Goal: Information Seeking & Learning: Learn about a topic

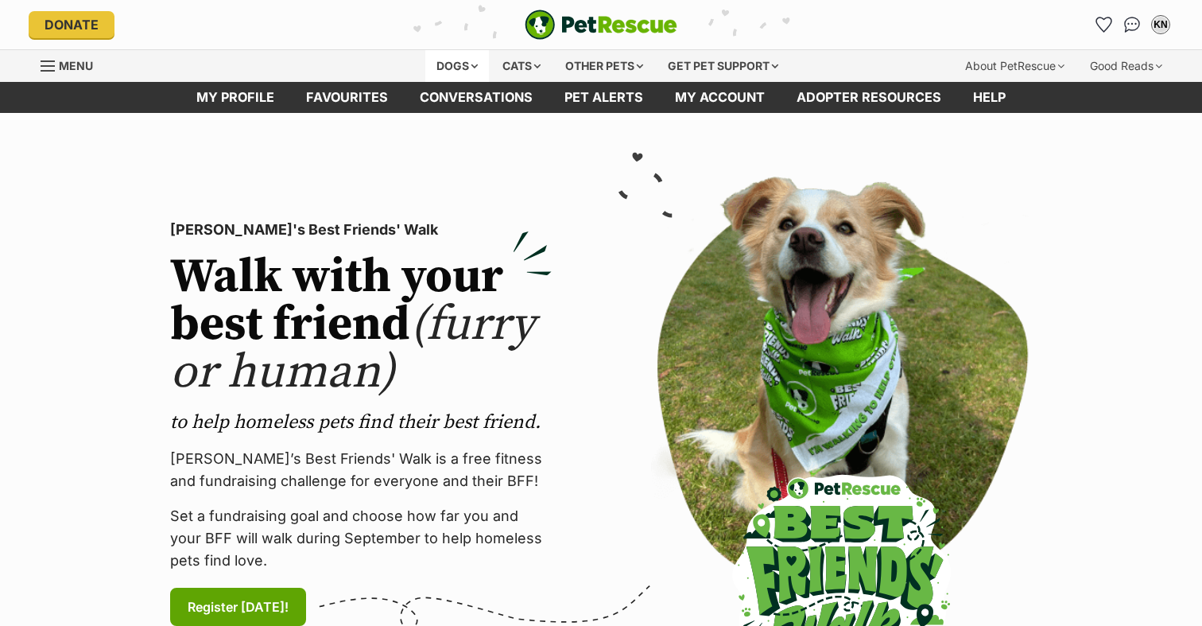
click at [461, 68] on div "Dogs" at bounding box center [457, 66] width 64 height 32
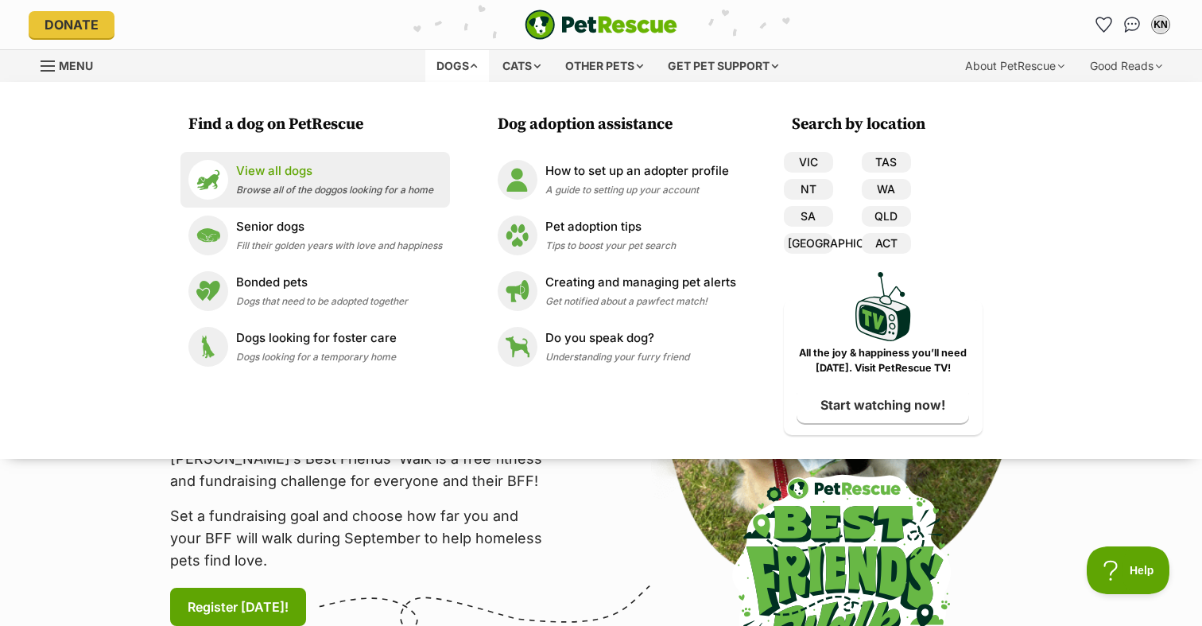
click at [300, 183] on div "View all dogs Browse all of the doggos looking for a home" at bounding box center [334, 179] width 197 height 34
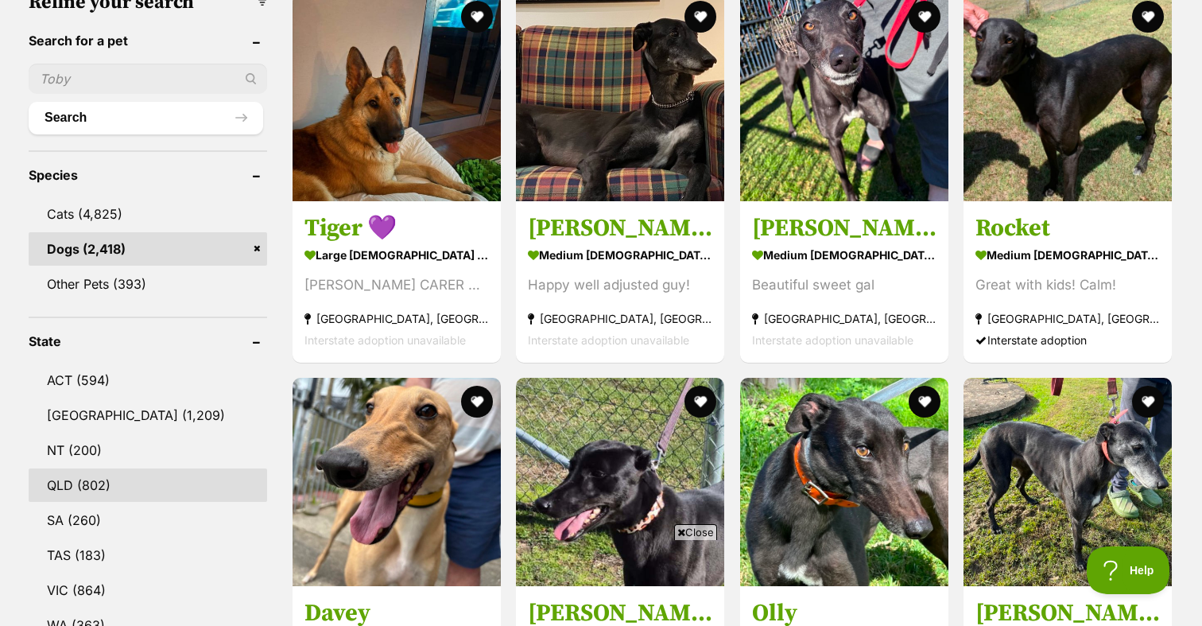
scroll to position [538, 0]
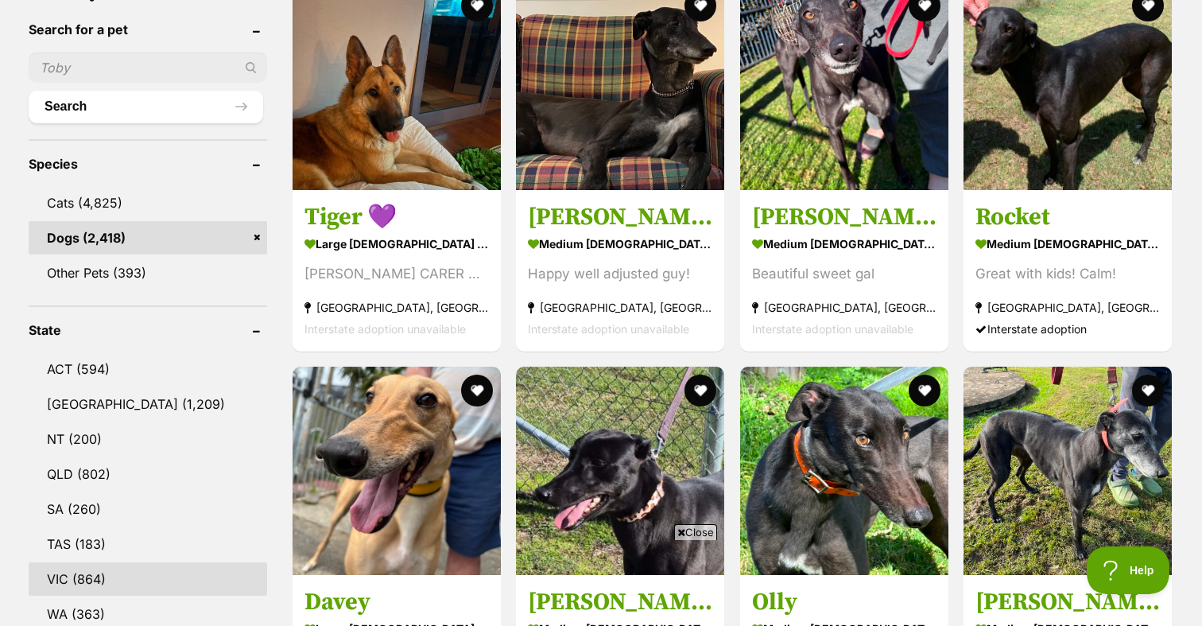
click at [110, 587] on link "VIC (864)" at bounding box center [148, 578] width 239 height 33
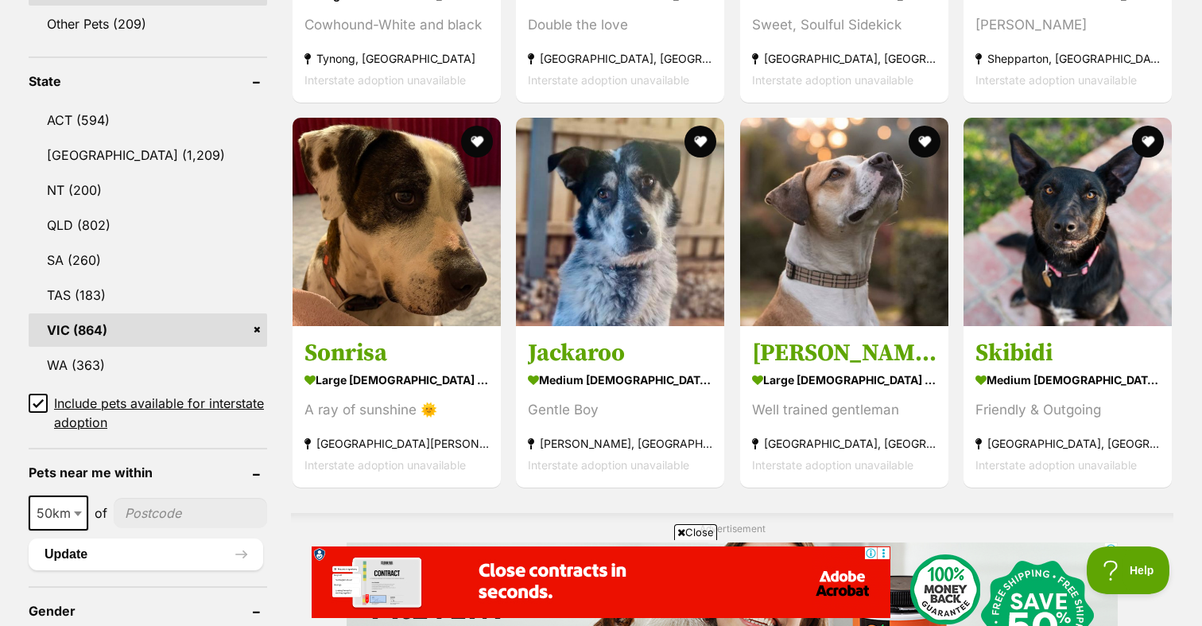
scroll to position [804, 0]
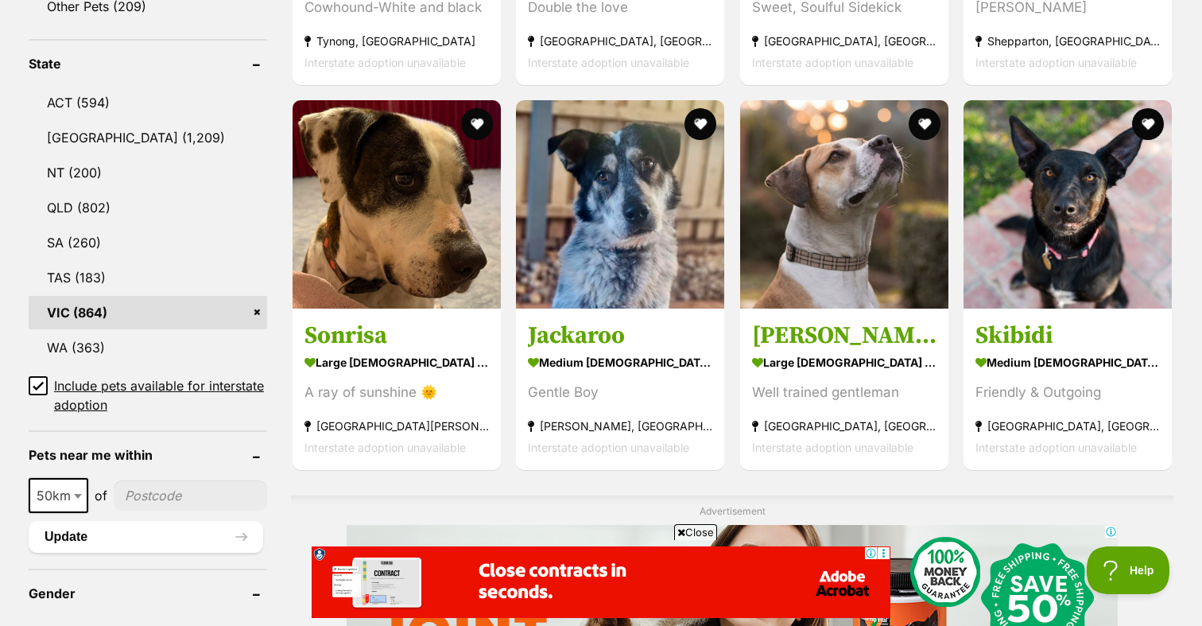
click at [205, 489] on input"] "postcode" at bounding box center [190, 495] width 153 height 30
type input"] "3000"
click at [108, 522] on button "Update" at bounding box center [146, 537] width 235 height 32
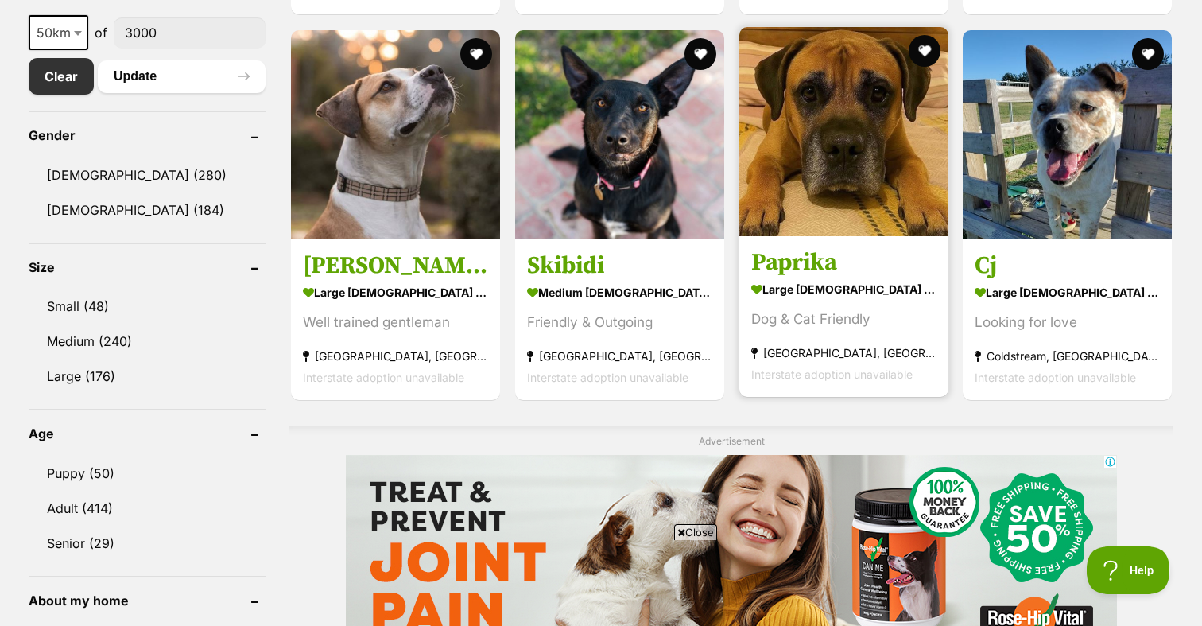
scroll to position [867, 0]
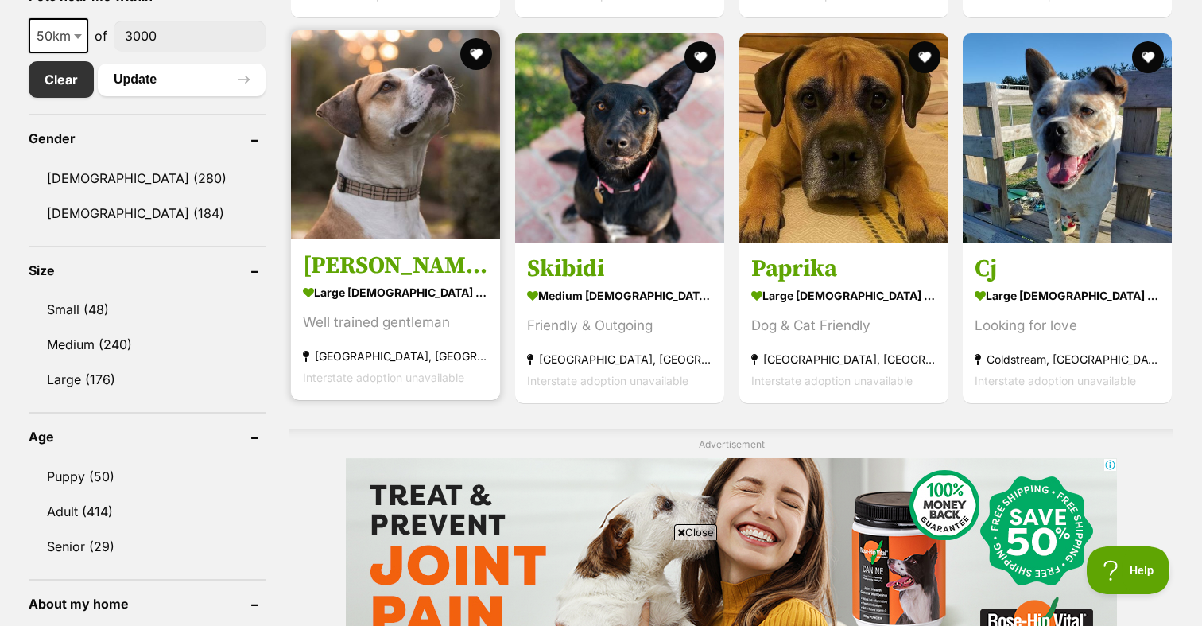
click at [428, 227] on img at bounding box center [395, 134] width 209 height 209
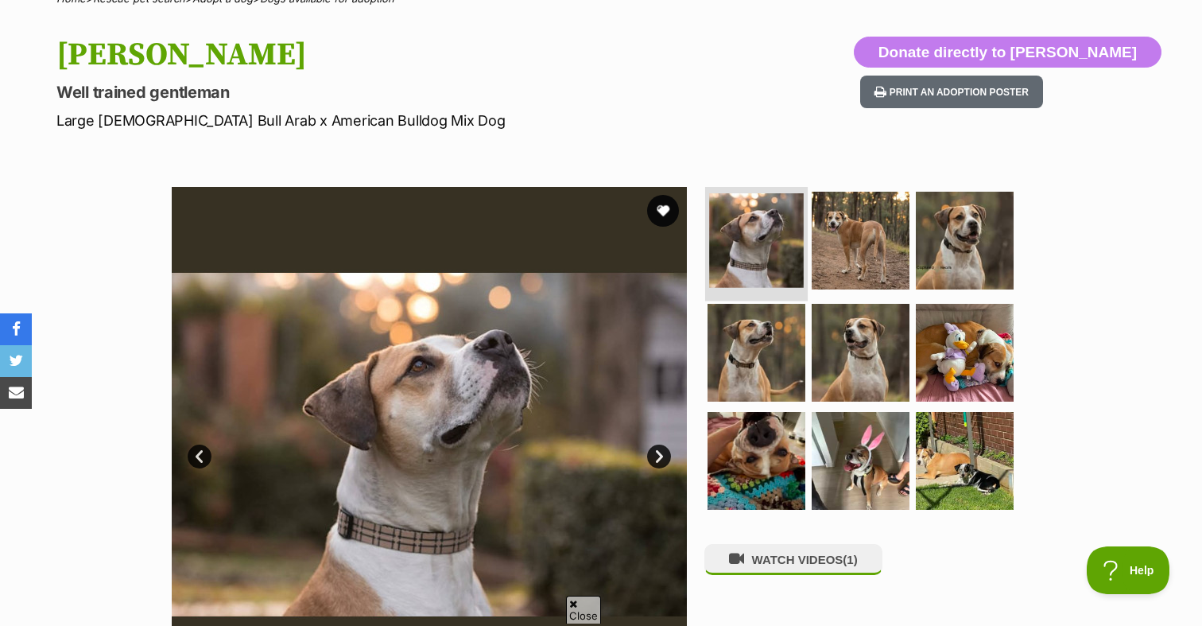
scroll to position [156, 0]
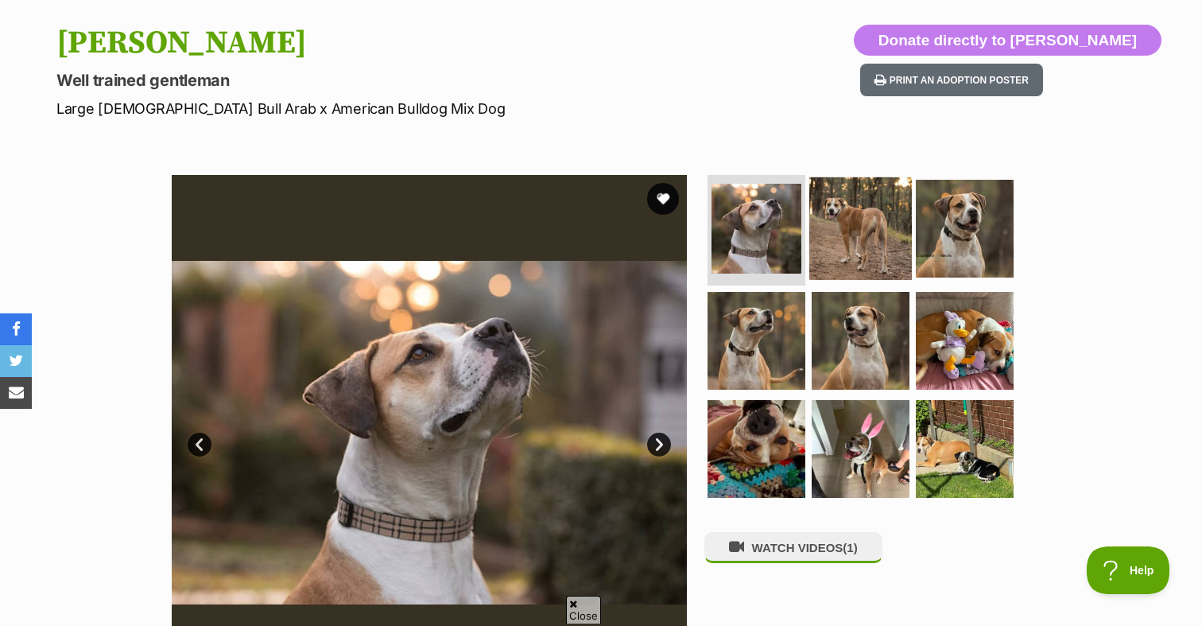
click at [838, 208] on img at bounding box center [861, 228] width 103 height 103
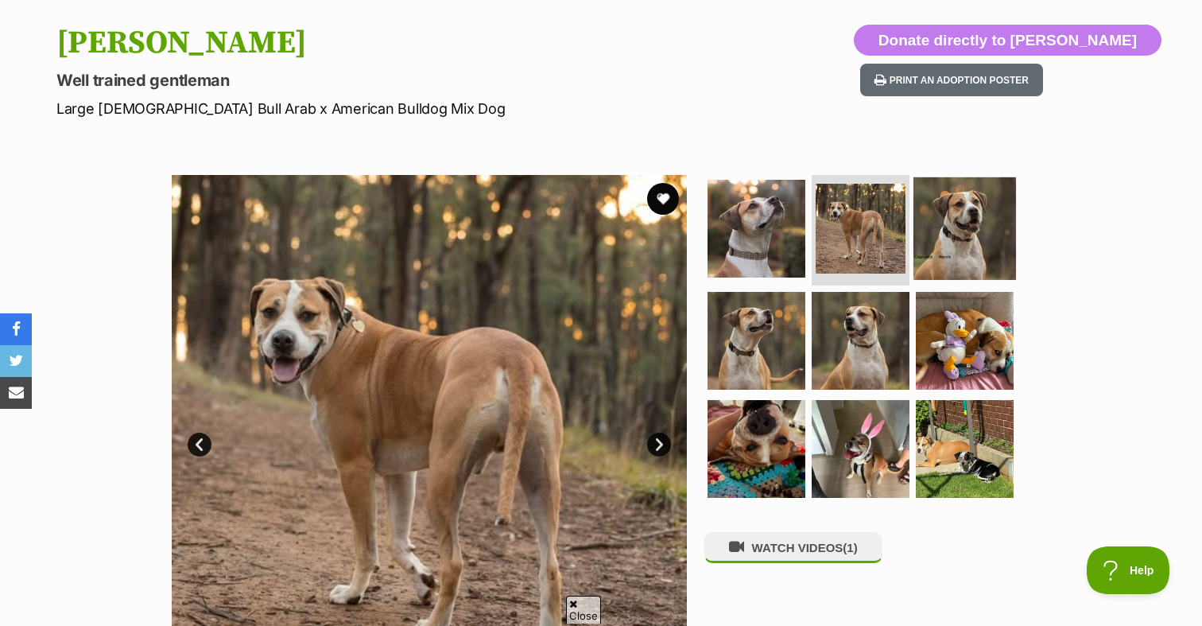
click at [943, 239] on img at bounding box center [965, 228] width 103 height 103
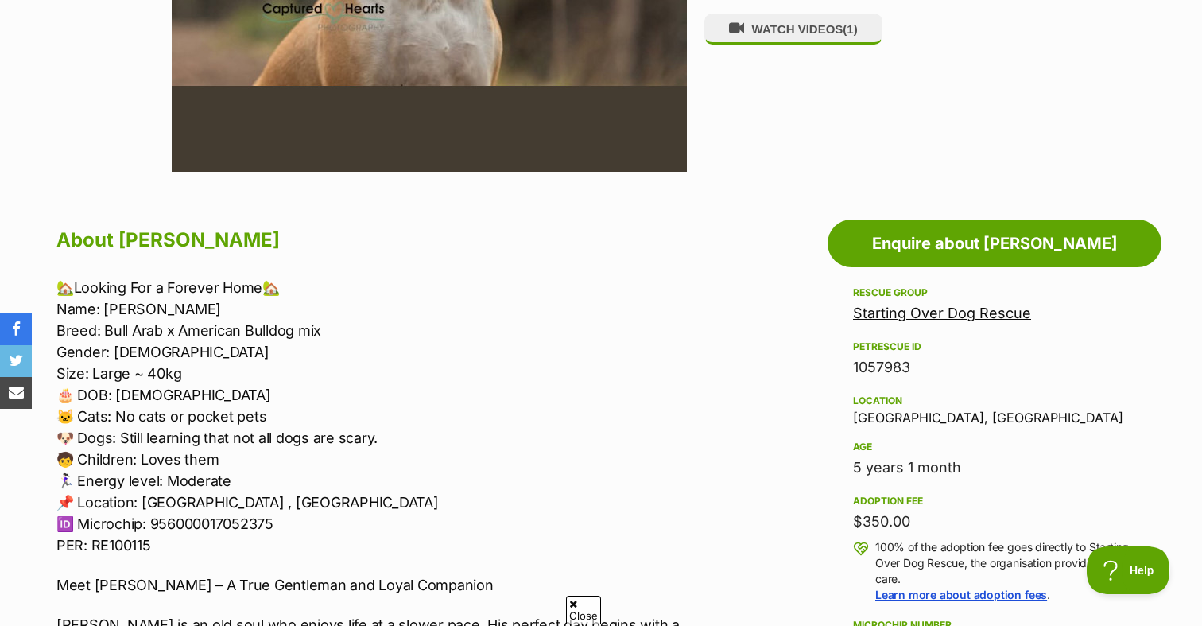
scroll to position [0, 0]
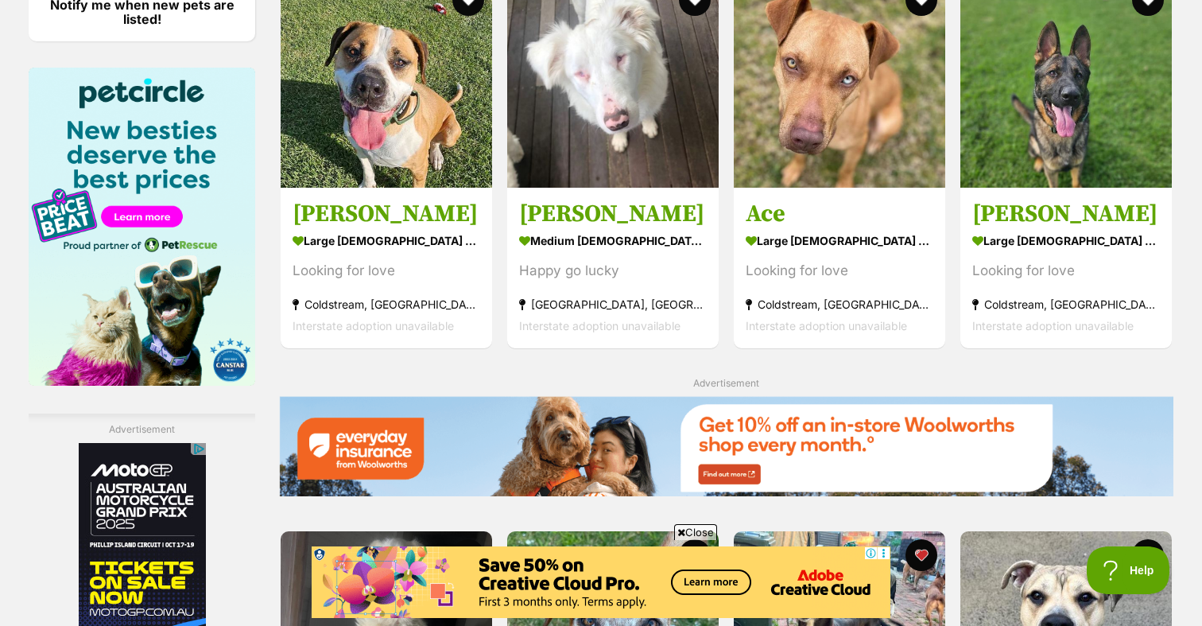
scroll to position [1979, 0]
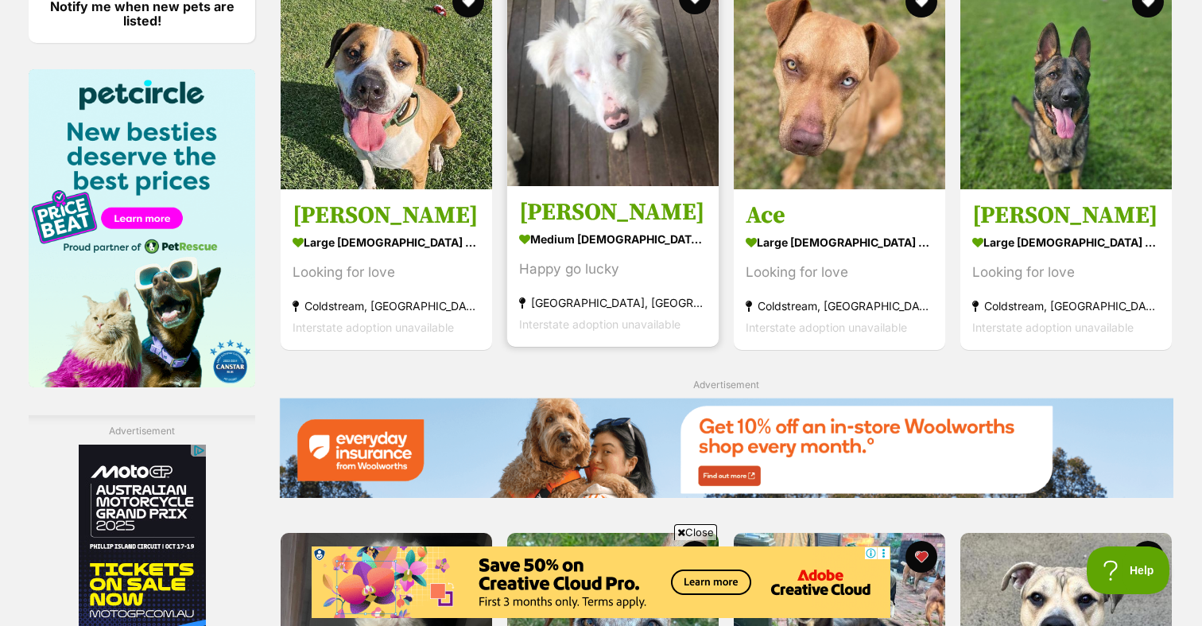
click at [658, 172] on img at bounding box center [613, 81] width 212 height 212
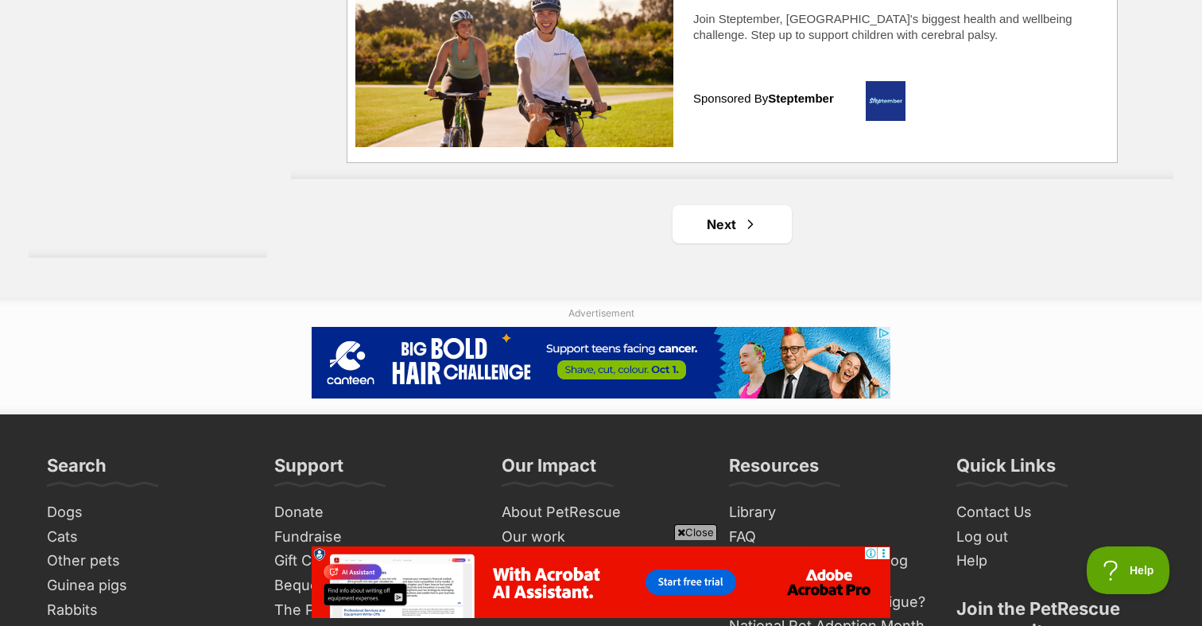
scroll to position [2948, 0]
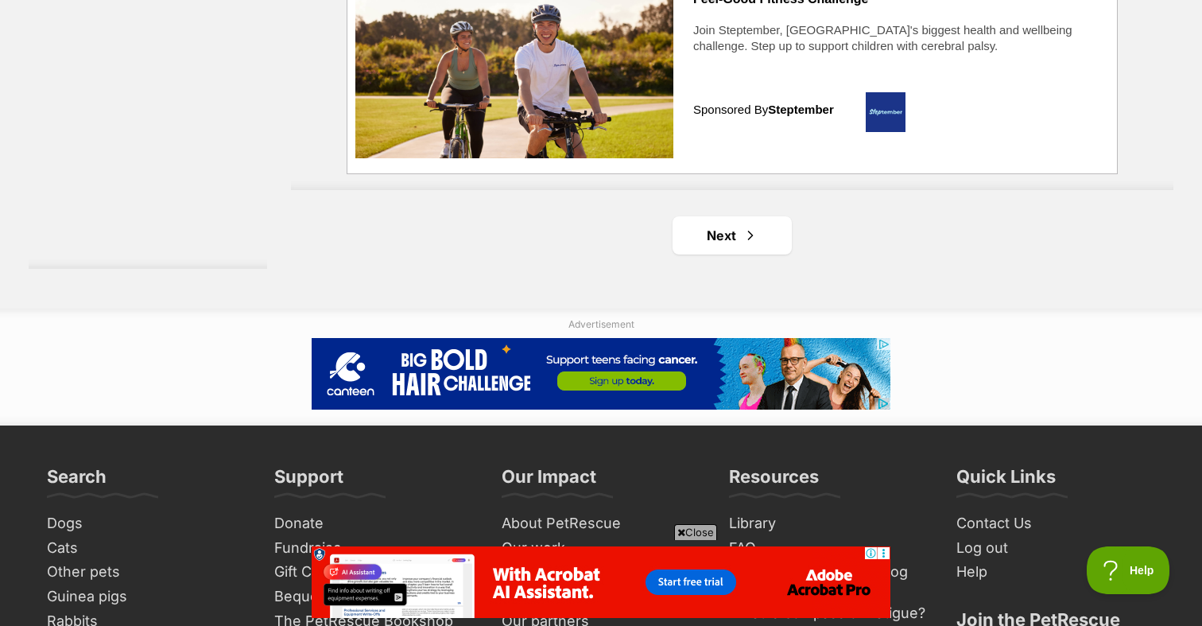
click at [725, 238] on link "Next" at bounding box center [732, 235] width 119 height 38
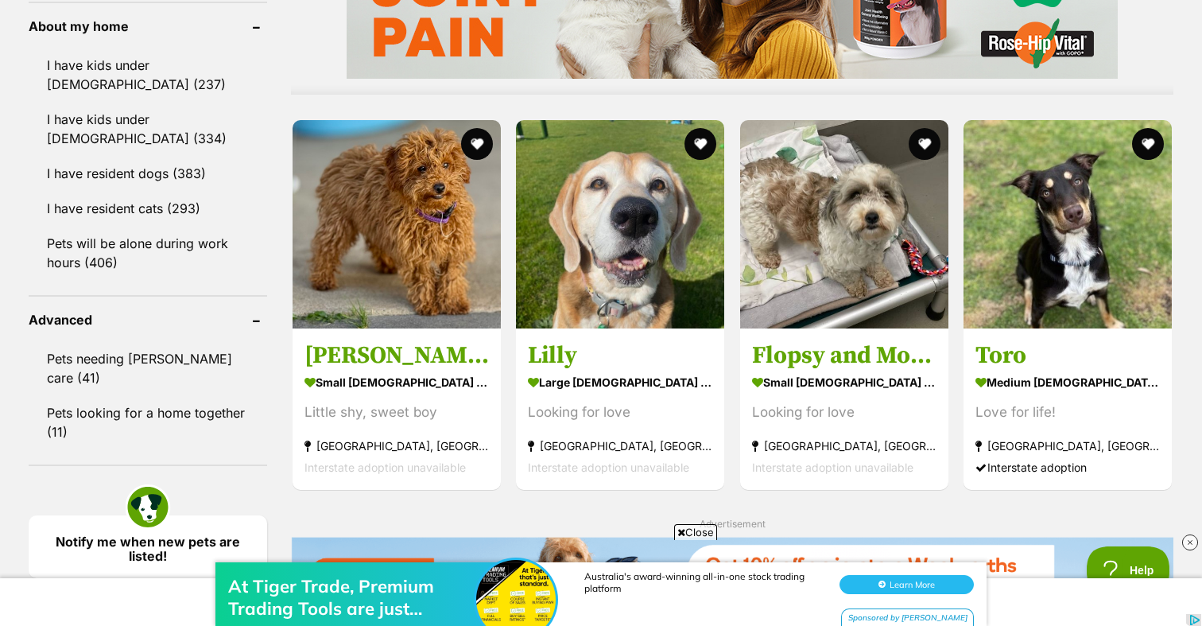
scroll to position [1458, 0]
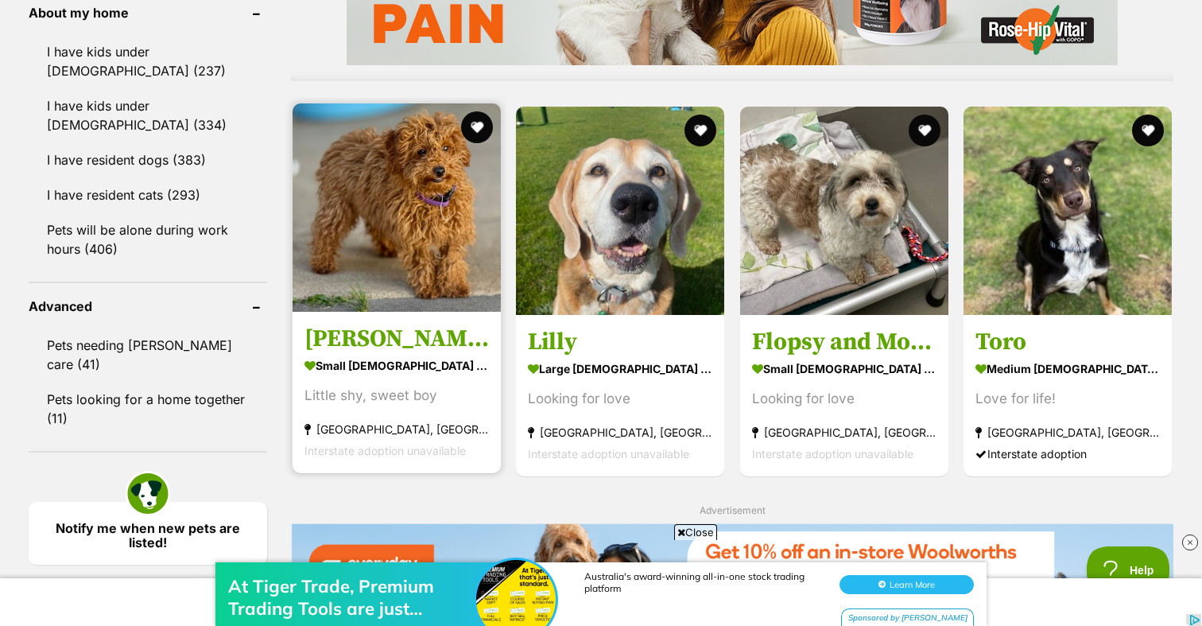
click at [449, 205] on img at bounding box center [397, 207] width 208 height 208
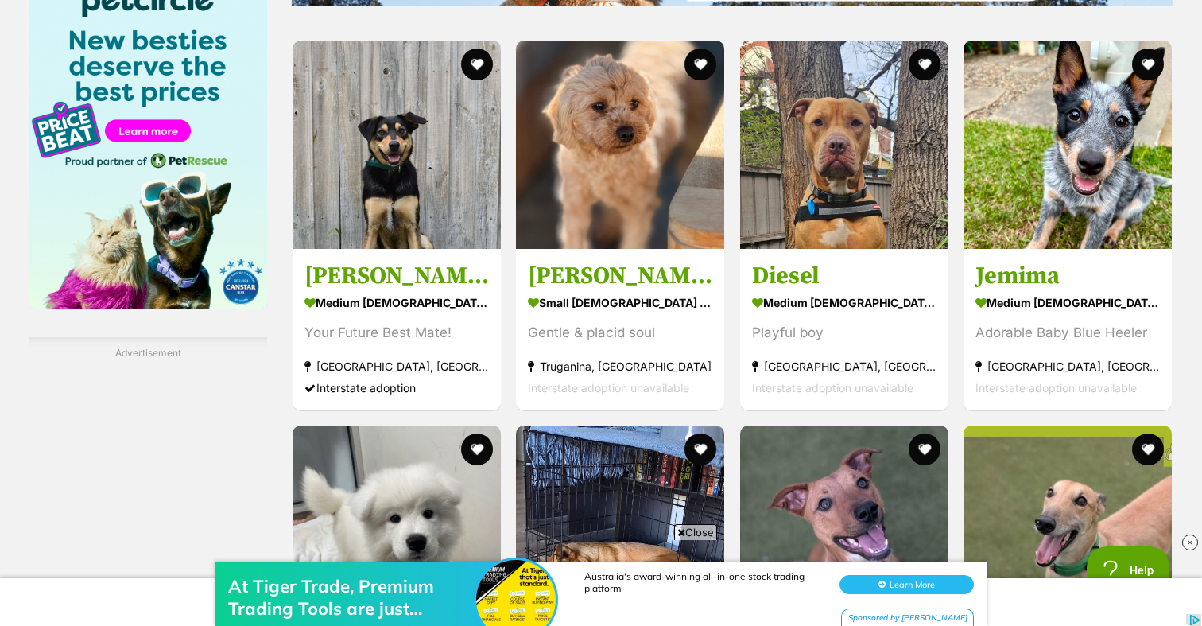
scroll to position [2072, 0]
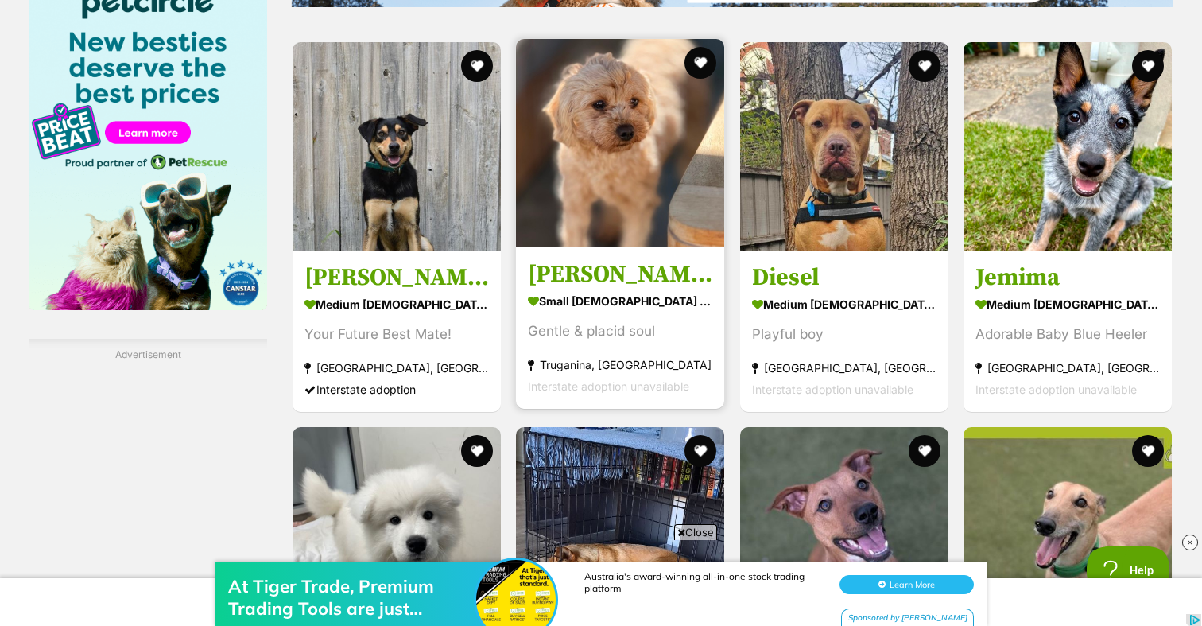
click at [629, 199] on img at bounding box center [620, 143] width 208 height 208
click at [654, 194] on img at bounding box center [620, 143] width 208 height 208
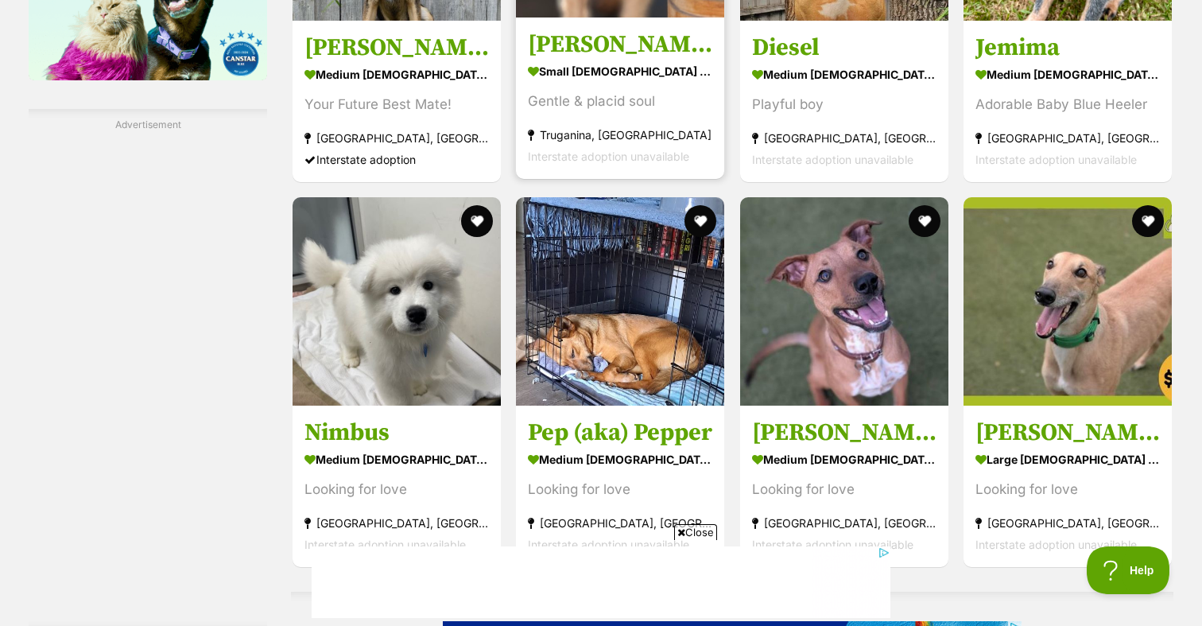
scroll to position [2362, 0]
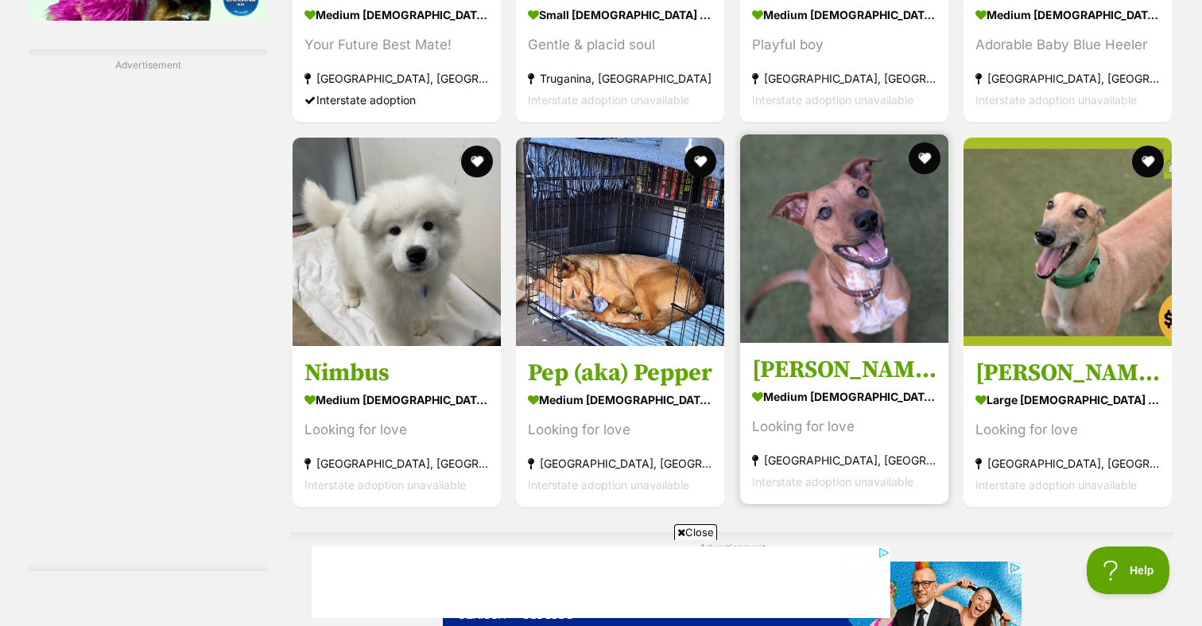
click at [881, 240] on img at bounding box center [844, 238] width 208 height 208
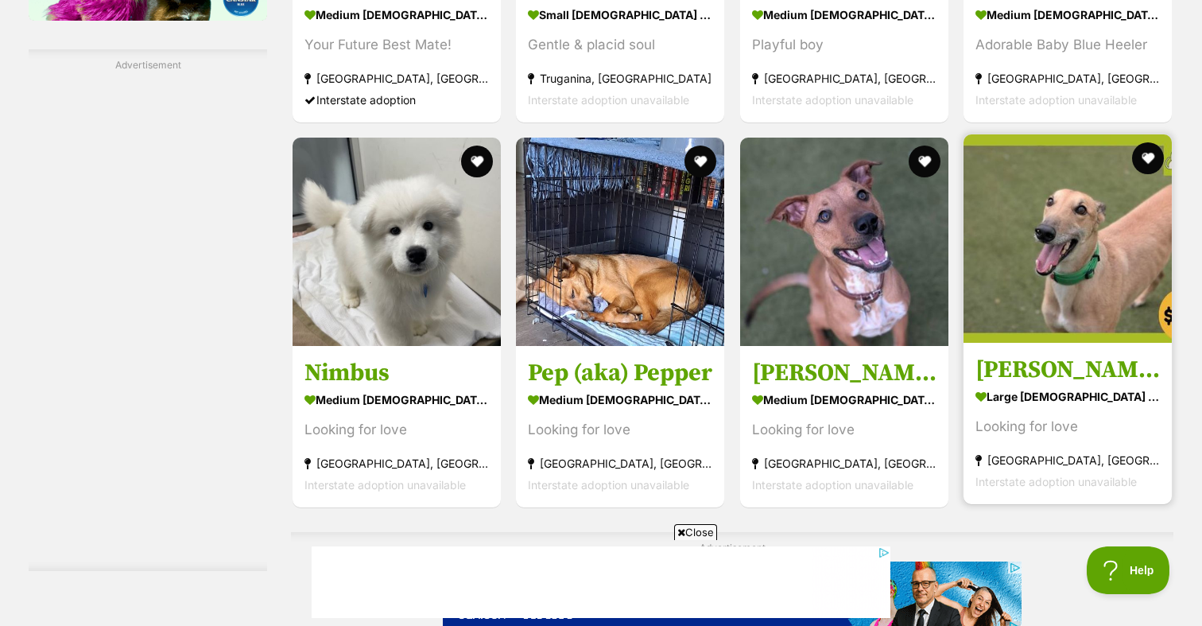
click at [1020, 216] on img at bounding box center [1068, 238] width 208 height 208
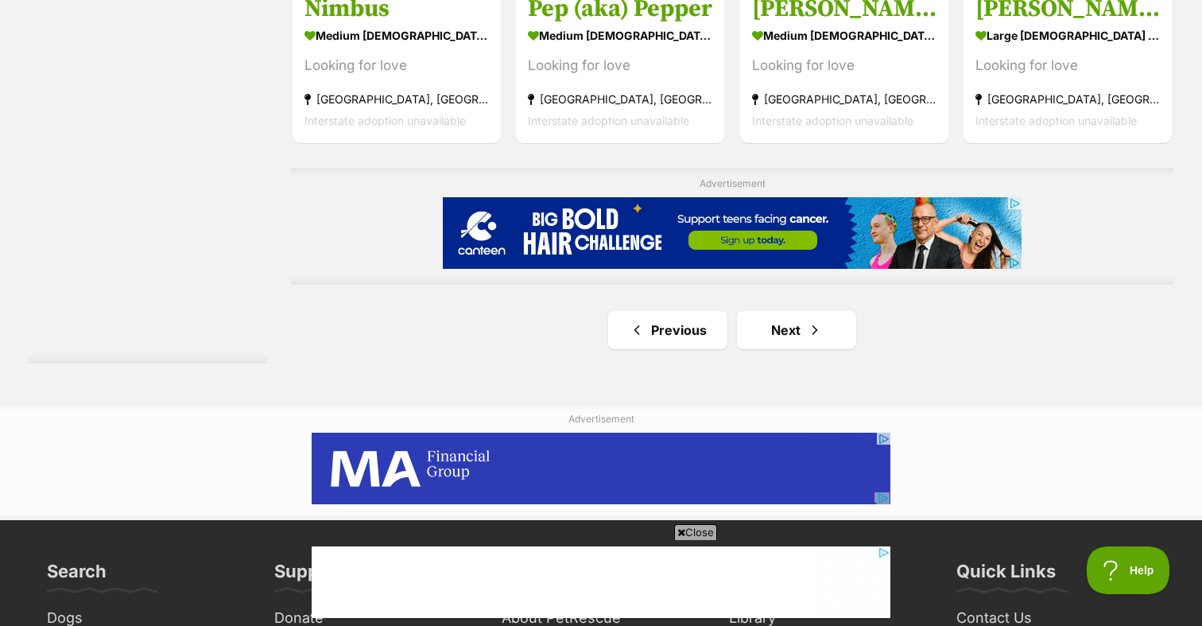
scroll to position [2728, 0]
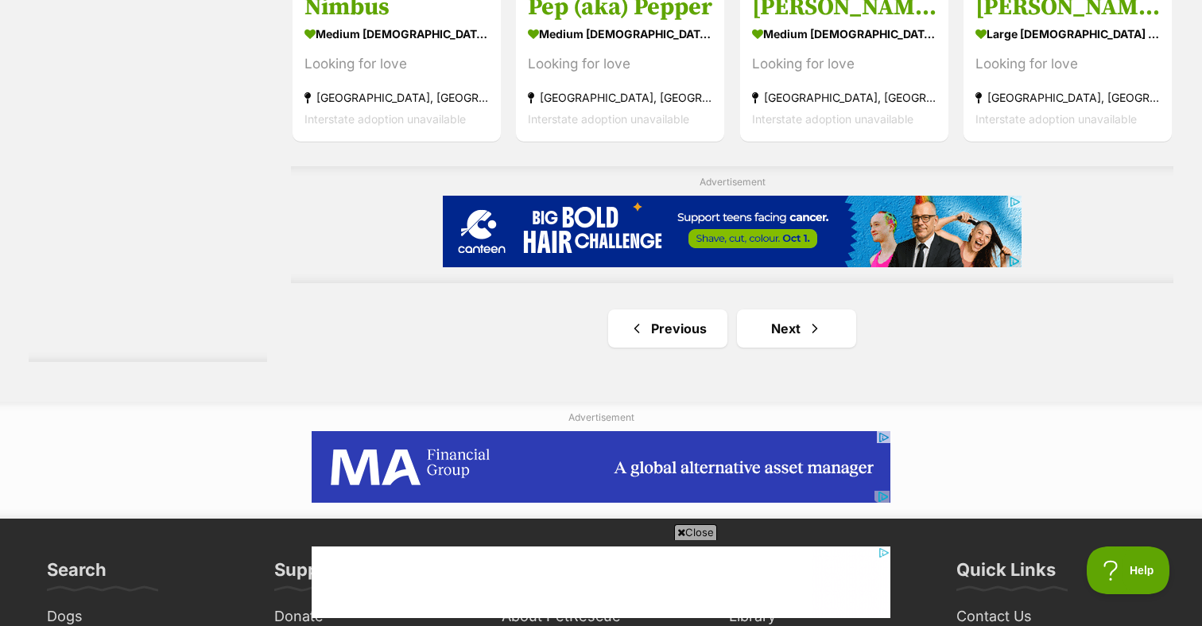
click at [781, 324] on link "Next" at bounding box center [796, 328] width 119 height 38
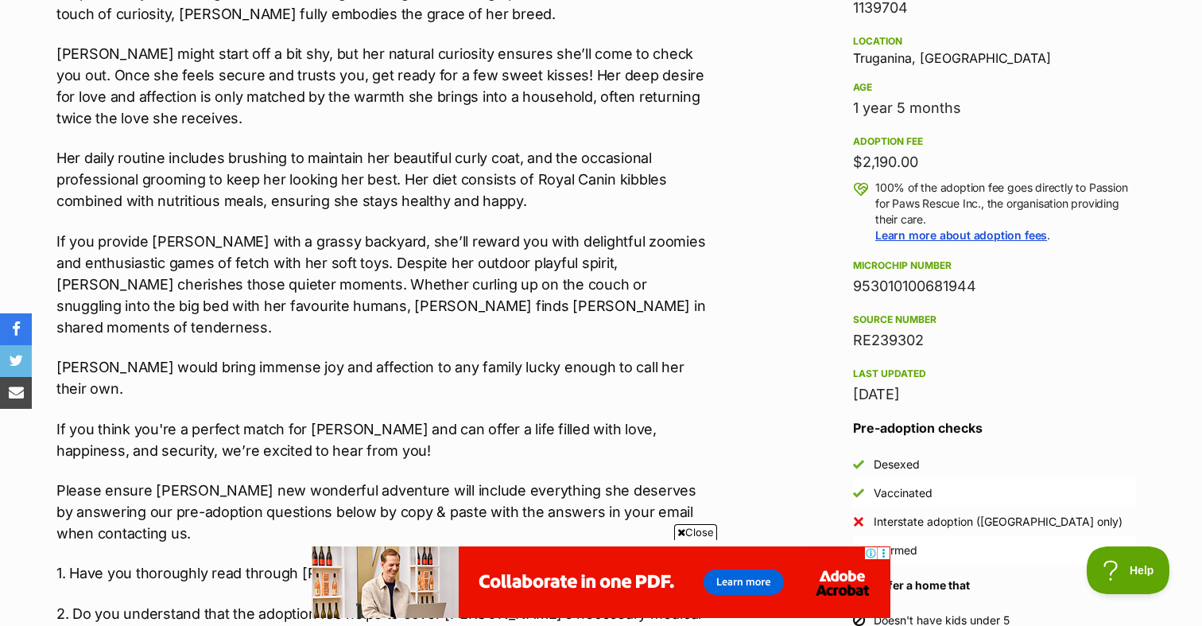
scroll to position [1033, 0]
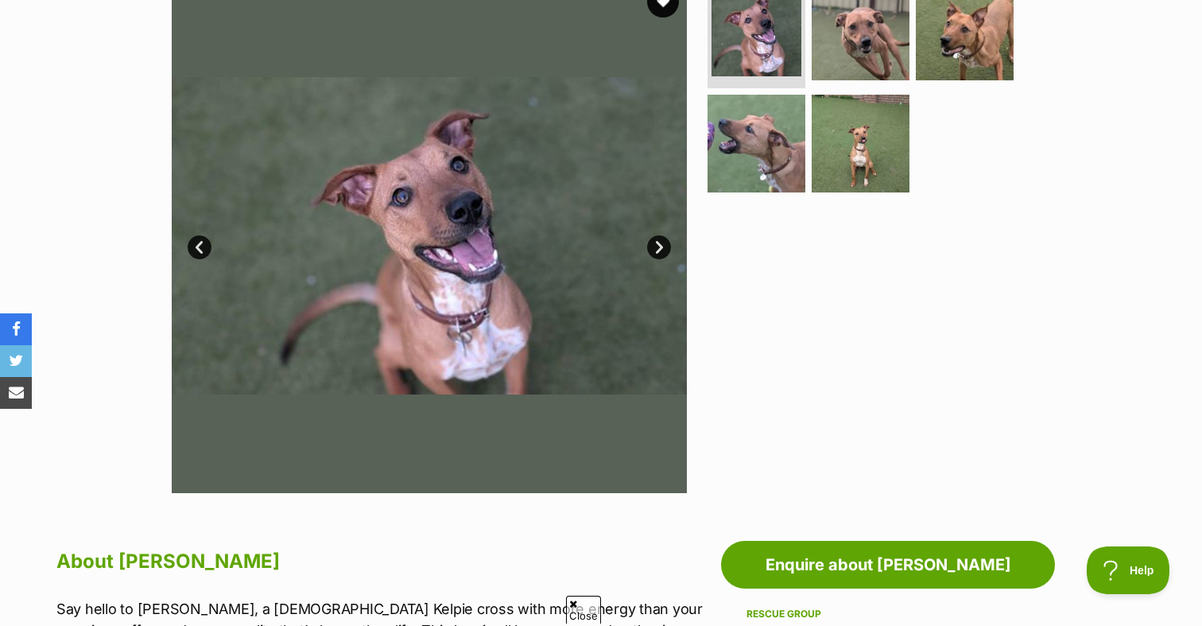
scroll to position [352, 0]
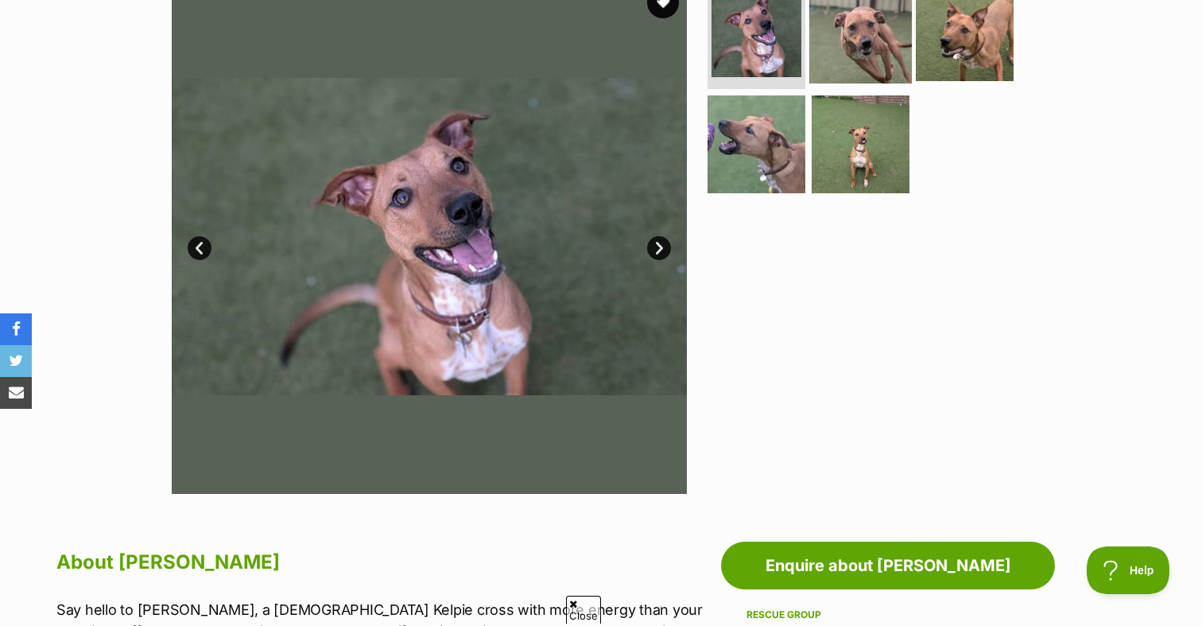
click at [868, 68] on img at bounding box center [861, 31] width 103 height 103
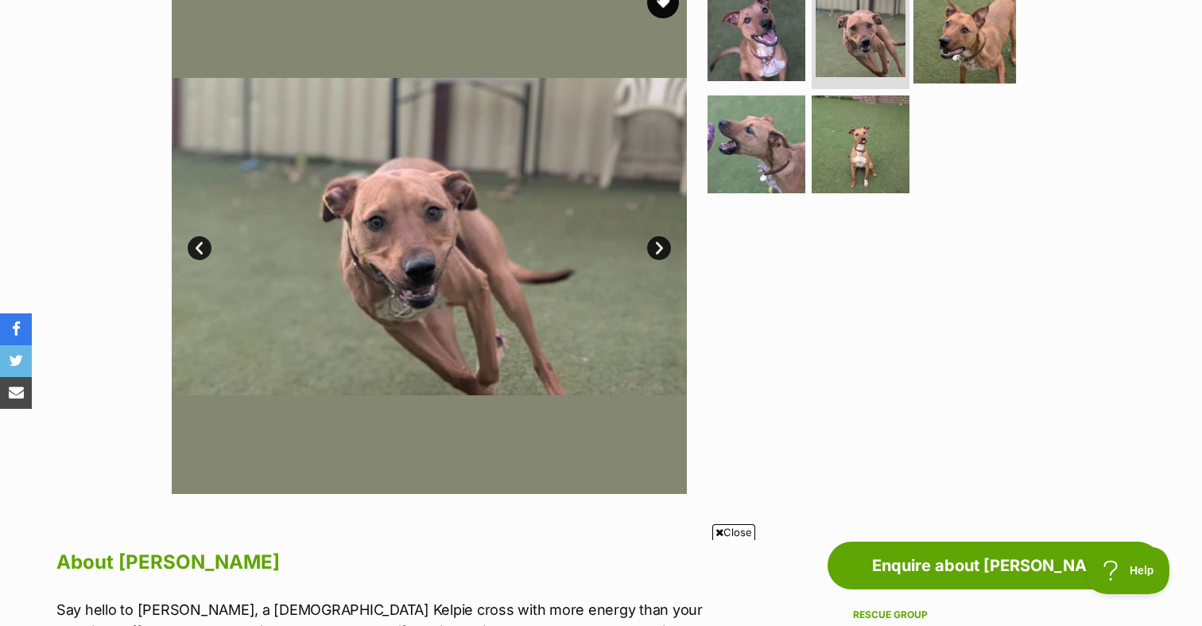
scroll to position [0, 0]
click at [950, 51] on img at bounding box center [965, 31] width 103 height 103
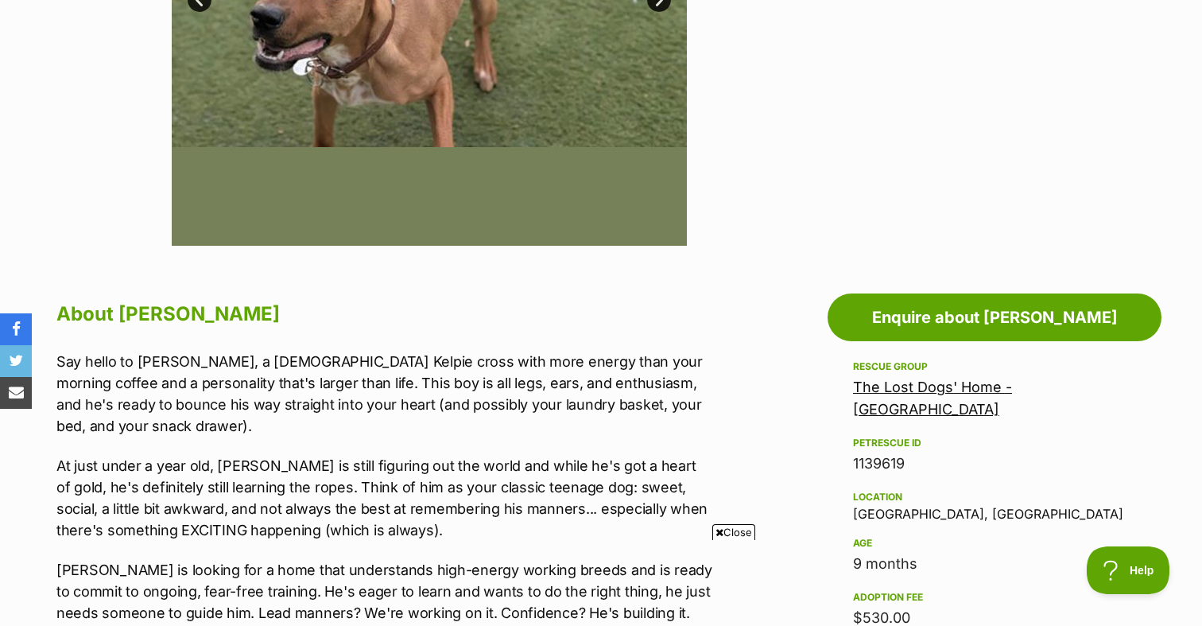
scroll to position [652, 0]
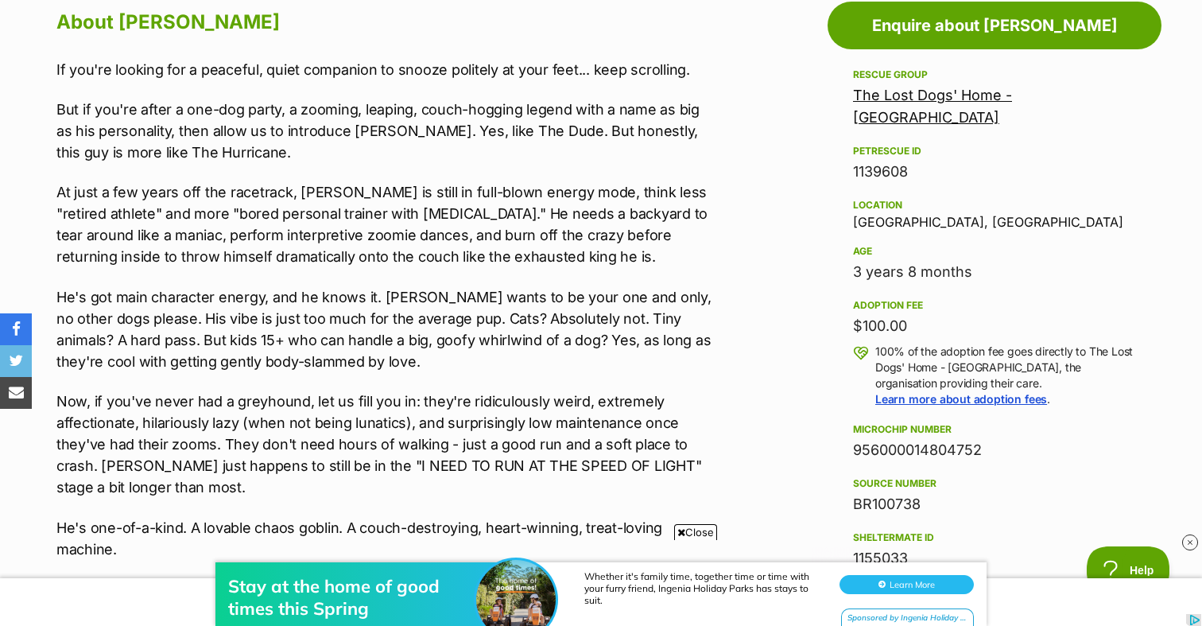
scroll to position [903, 0]
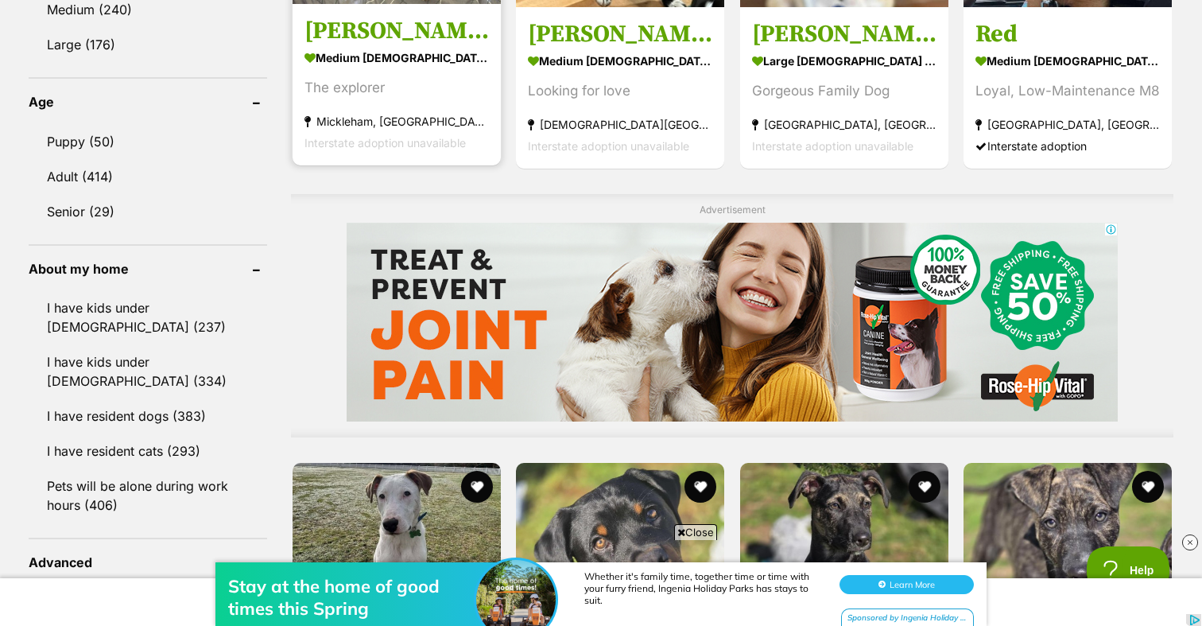
scroll to position [1208, 0]
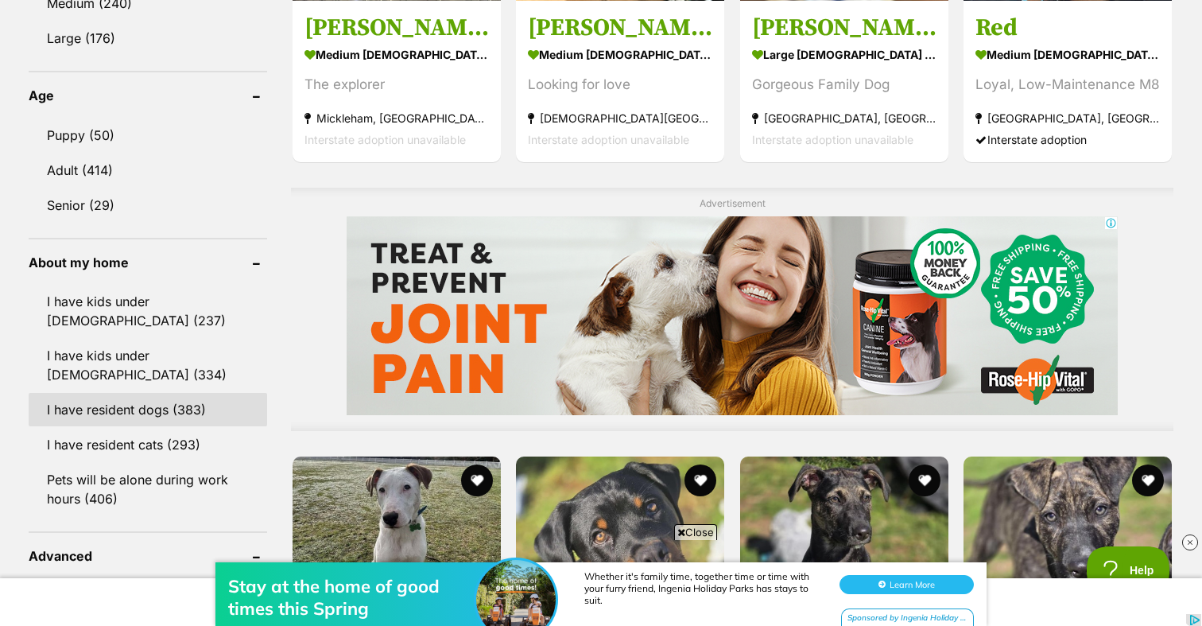
click at [157, 407] on link "I have resident dogs (383)" at bounding box center [148, 409] width 239 height 33
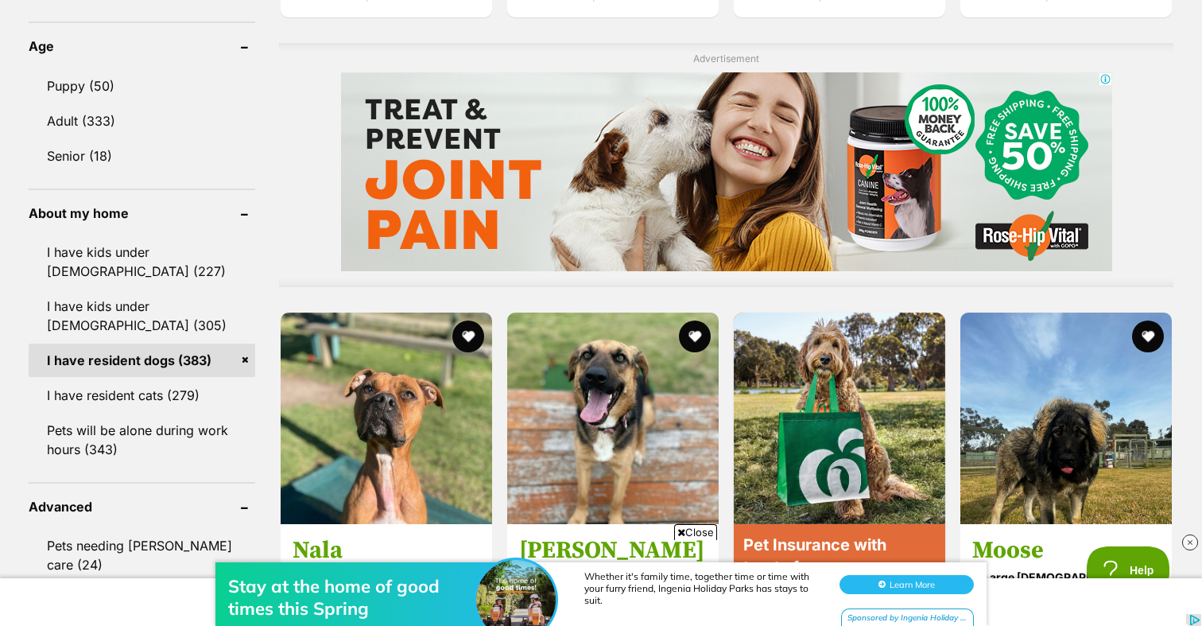
click at [243, 363] on link "I have resident dogs (383)" at bounding box center [142, 360] width 227 height 33
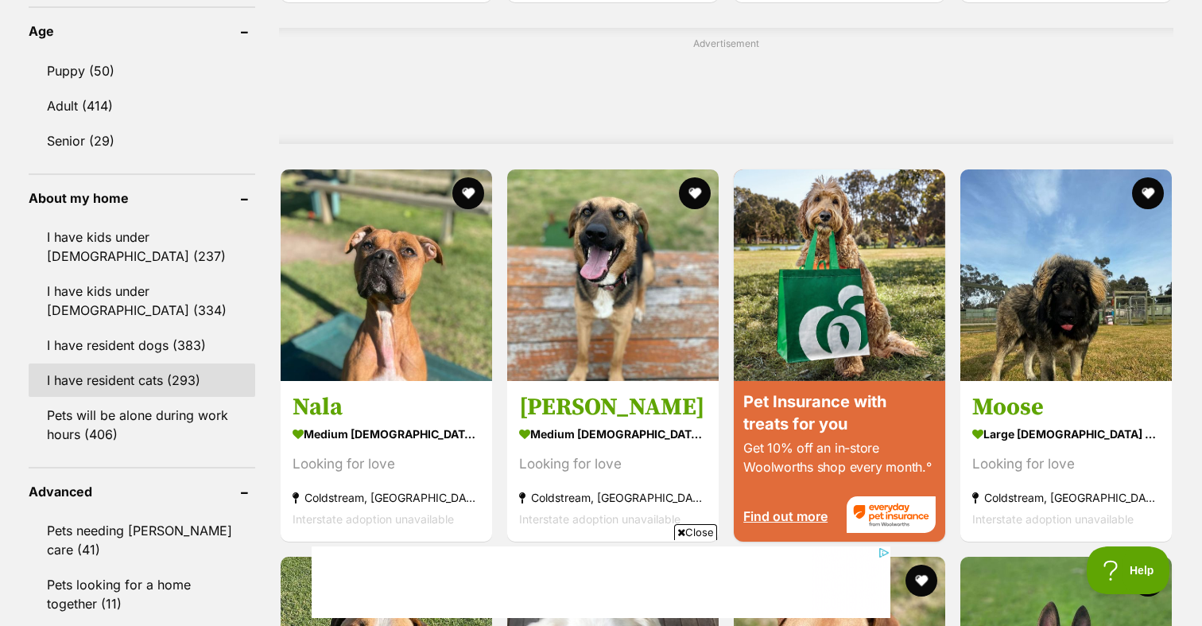
click at [191, 377] on link "I have resident cats (293)" at bounding box center [142, 379] width 227 height 33
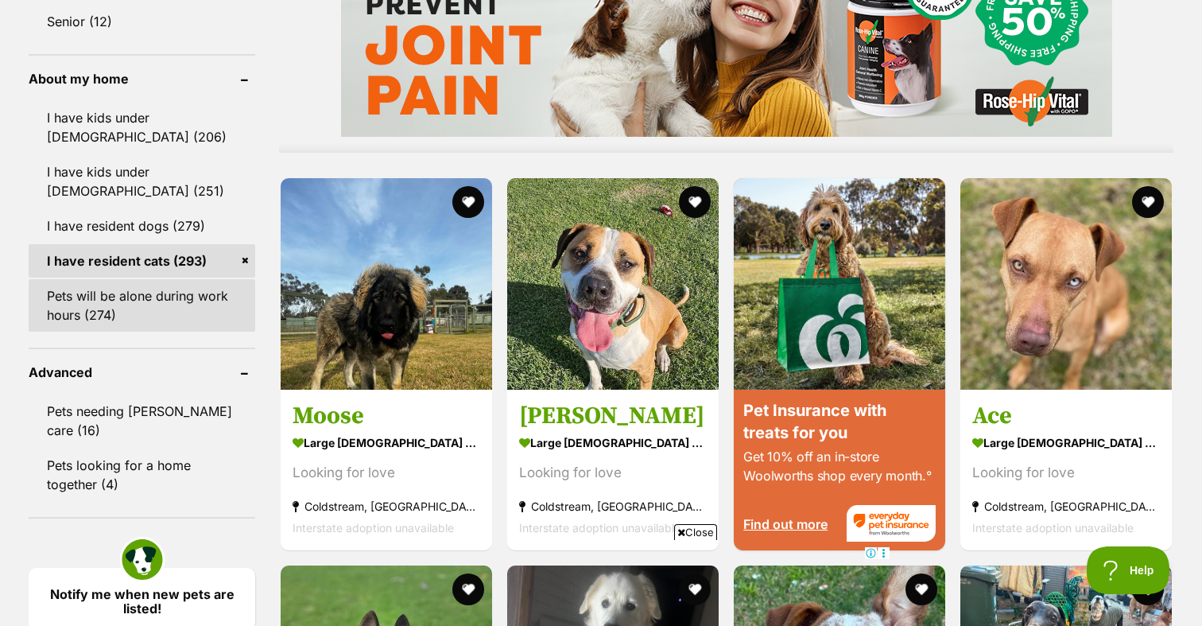
click at [204, 318] on link "Pets will be alone during work hours (274)" at bounding box center [142, 305] width 227 height 52
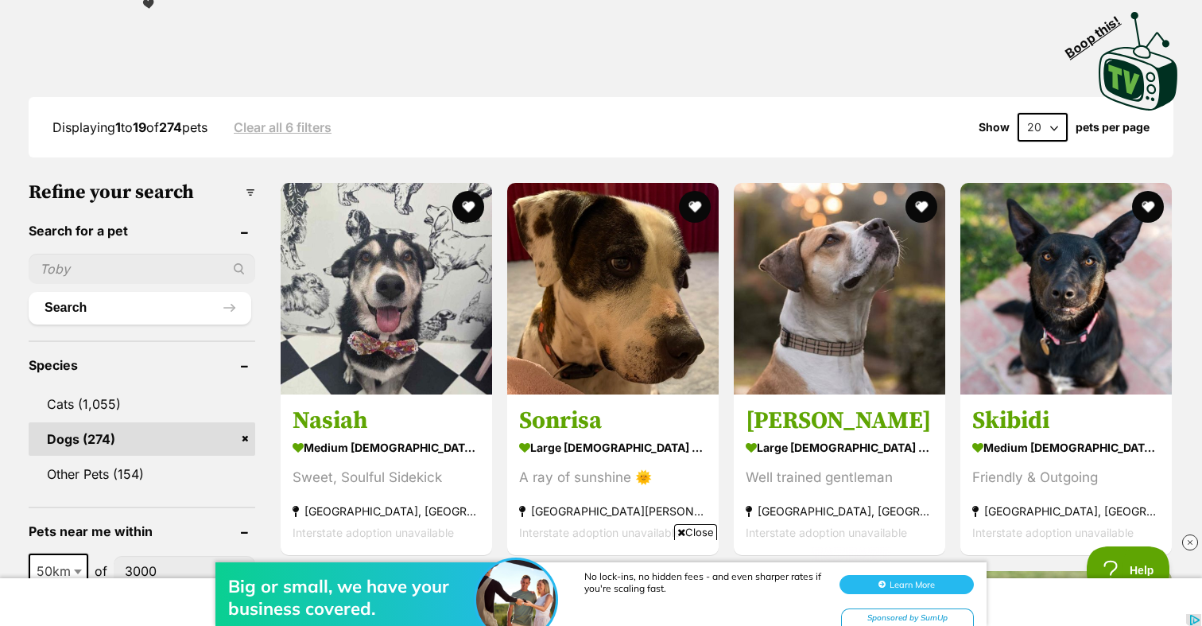
scroll to position [330, 0]
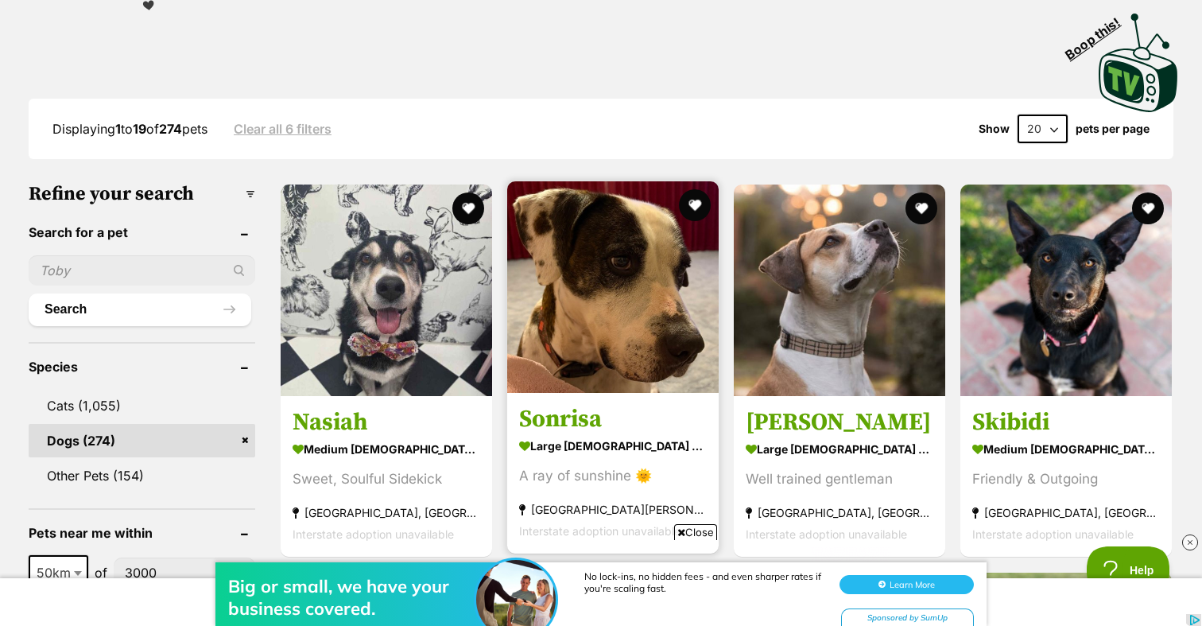
click at [645, 310] on img at bounding box center [613, 287] width 212 height 212
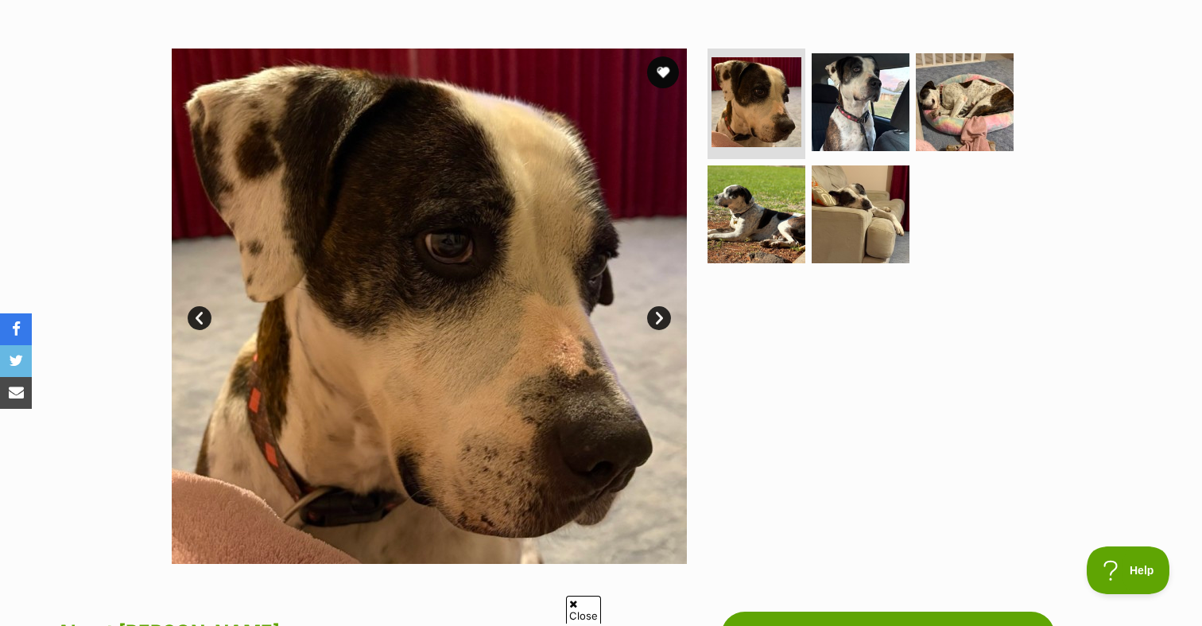
scroll to position [286, 0]
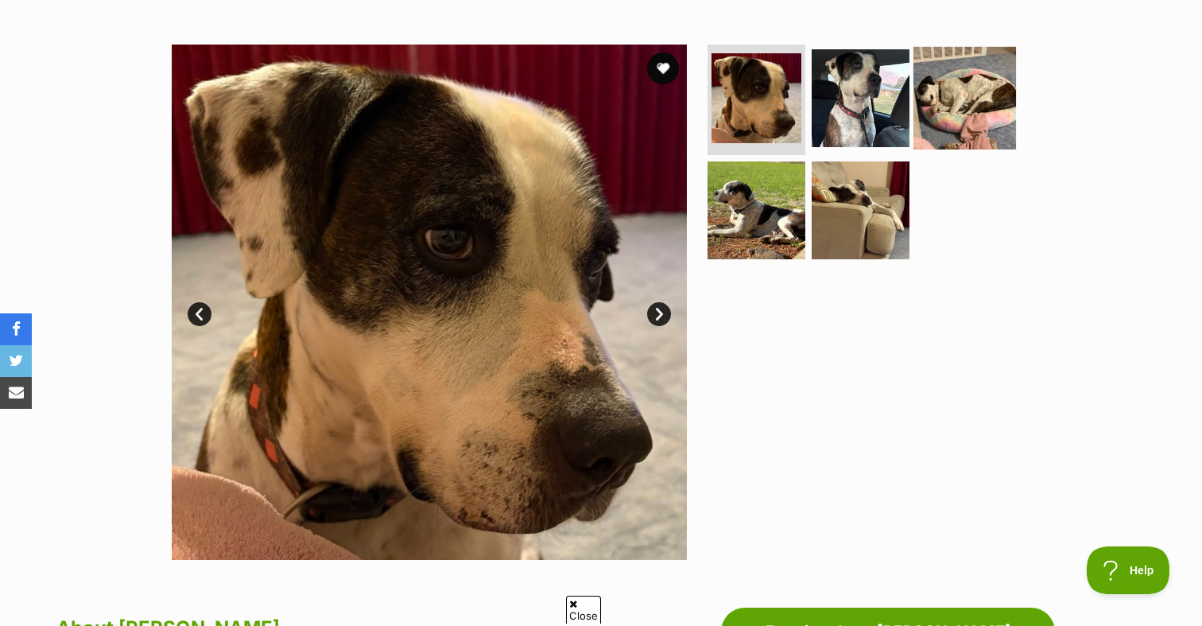
click at [942, 126] on img at bounding box center [965, 97] width 103 height 103
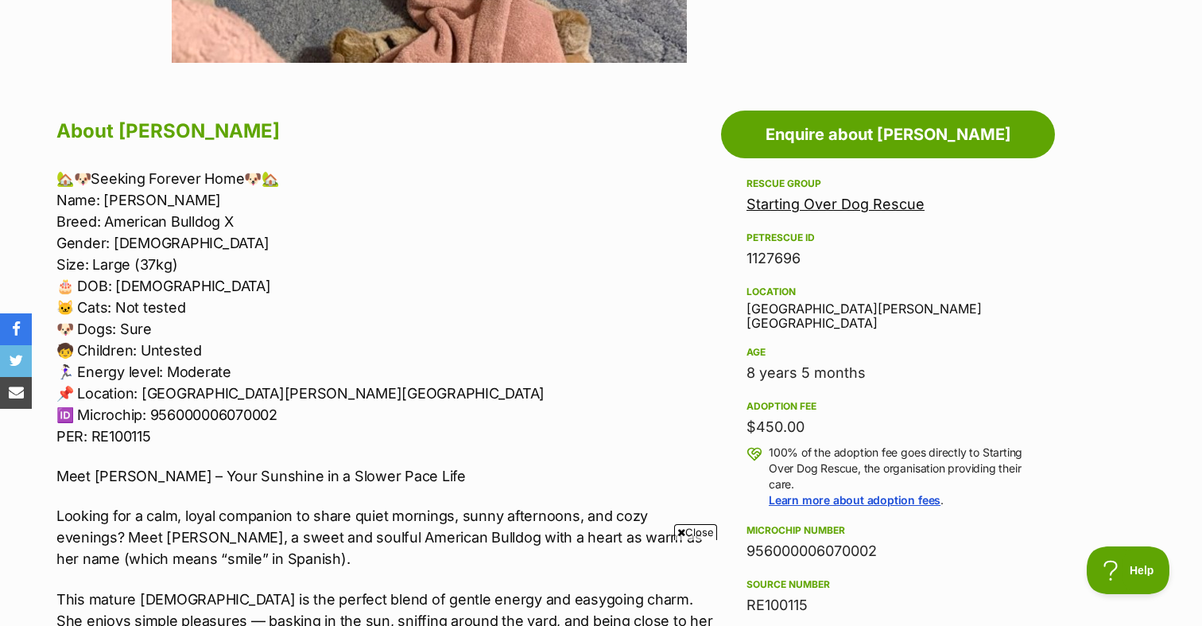
scroll to position [0, 0]
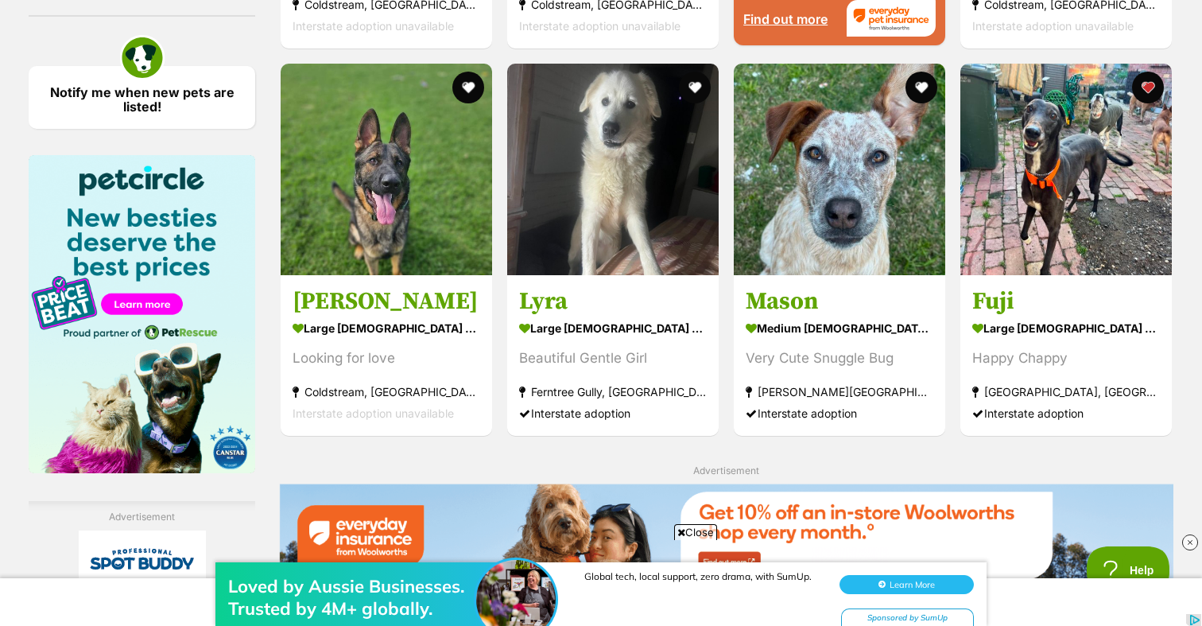
scroll to position [1900, 0]
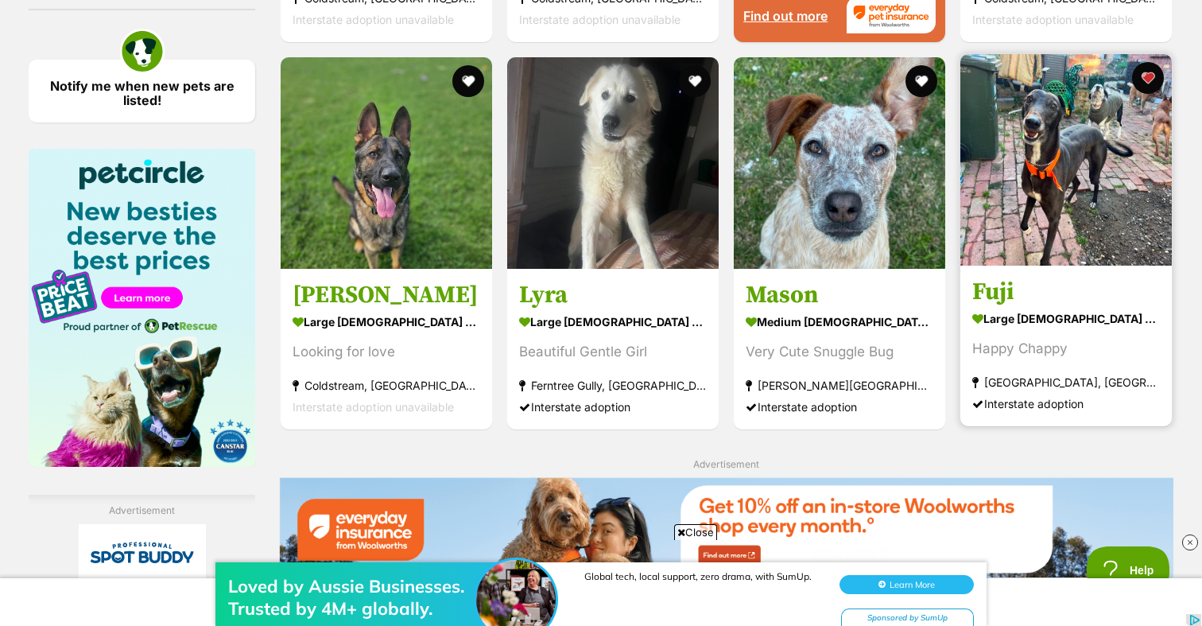
click at [1059, 261] on img at bounding box center [1067, 160] width 212 height 212
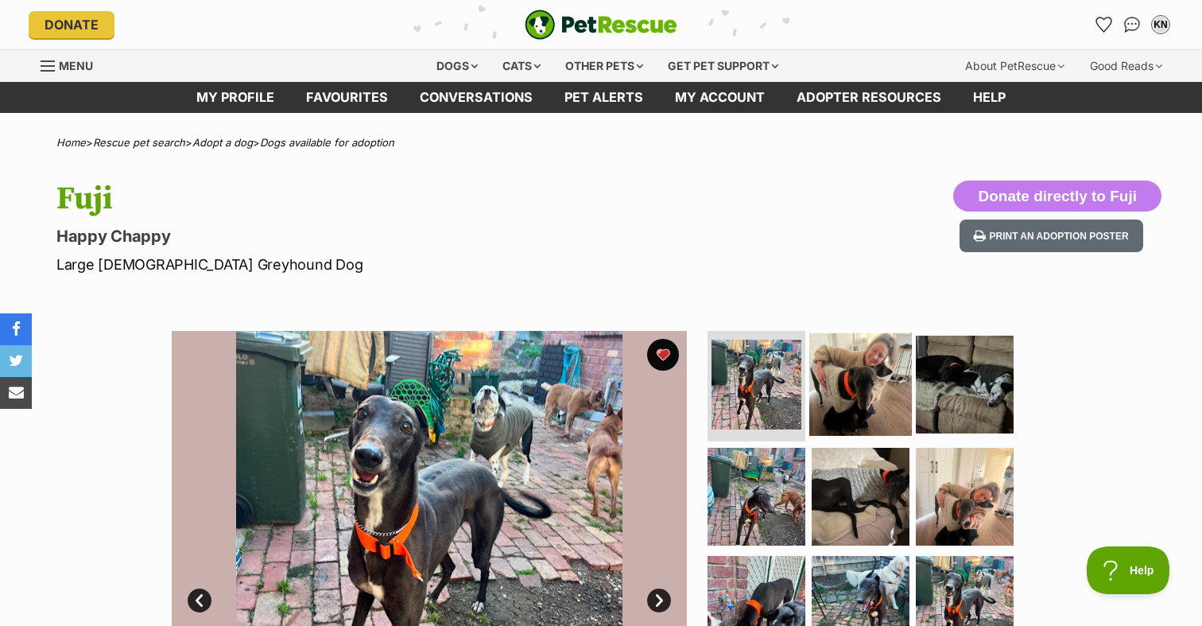
click at [853, 375] on img at bounding box center [861, 383] width 103 height 103
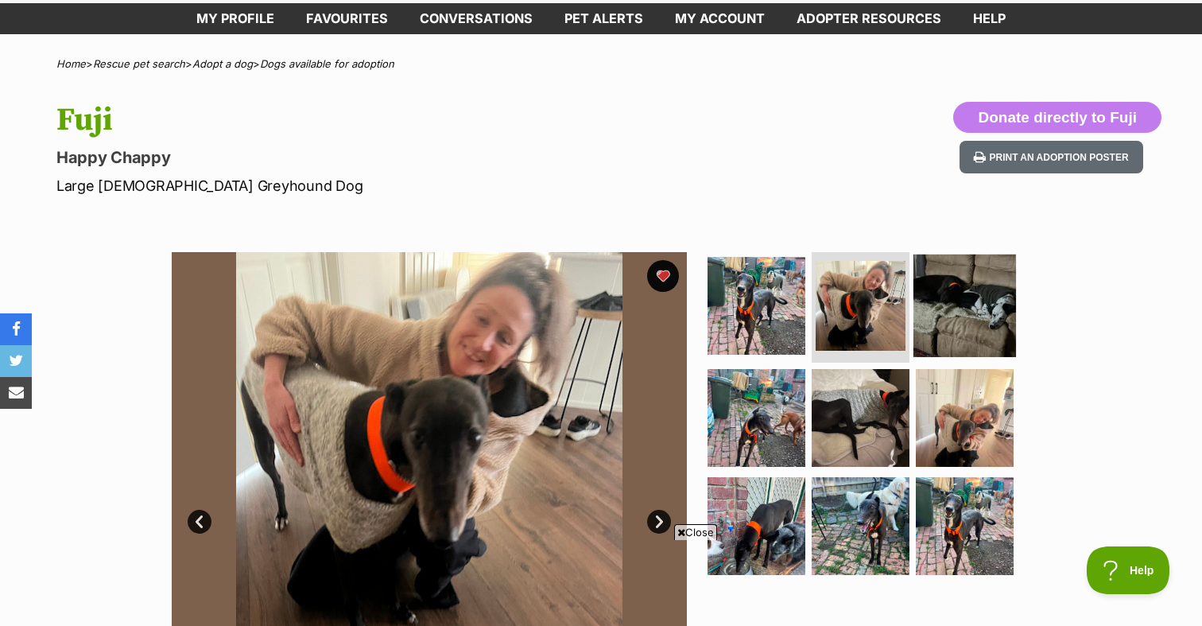
click at [1001, 309] on img at bounding box center [965, 305] width 103 height 103
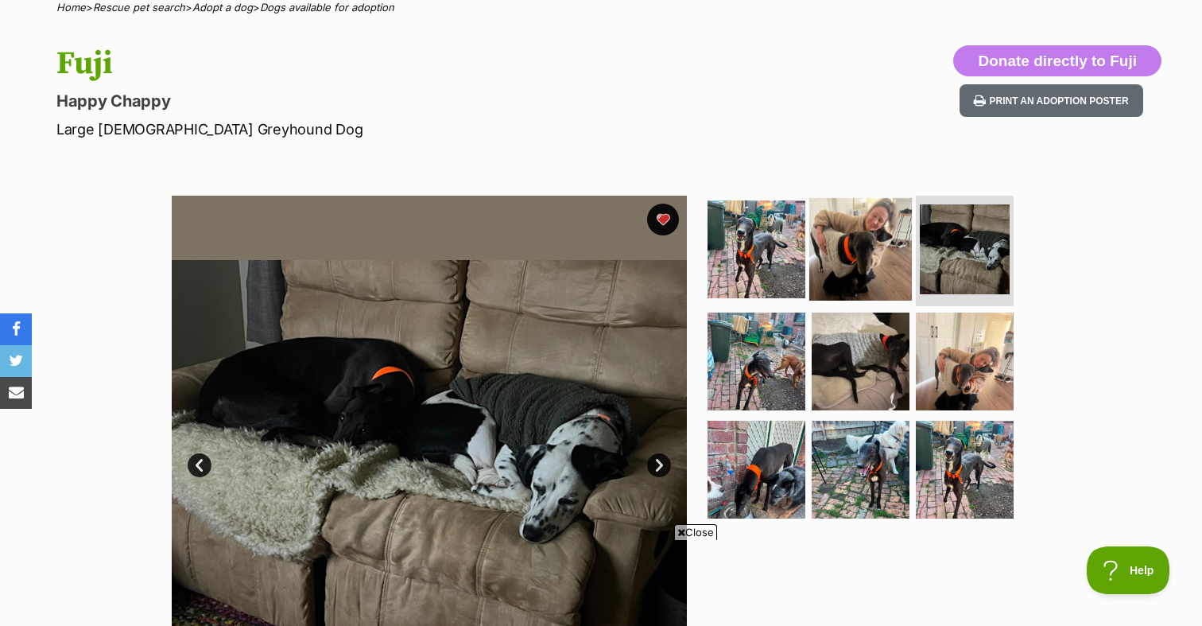
scroll to position [144, 0]
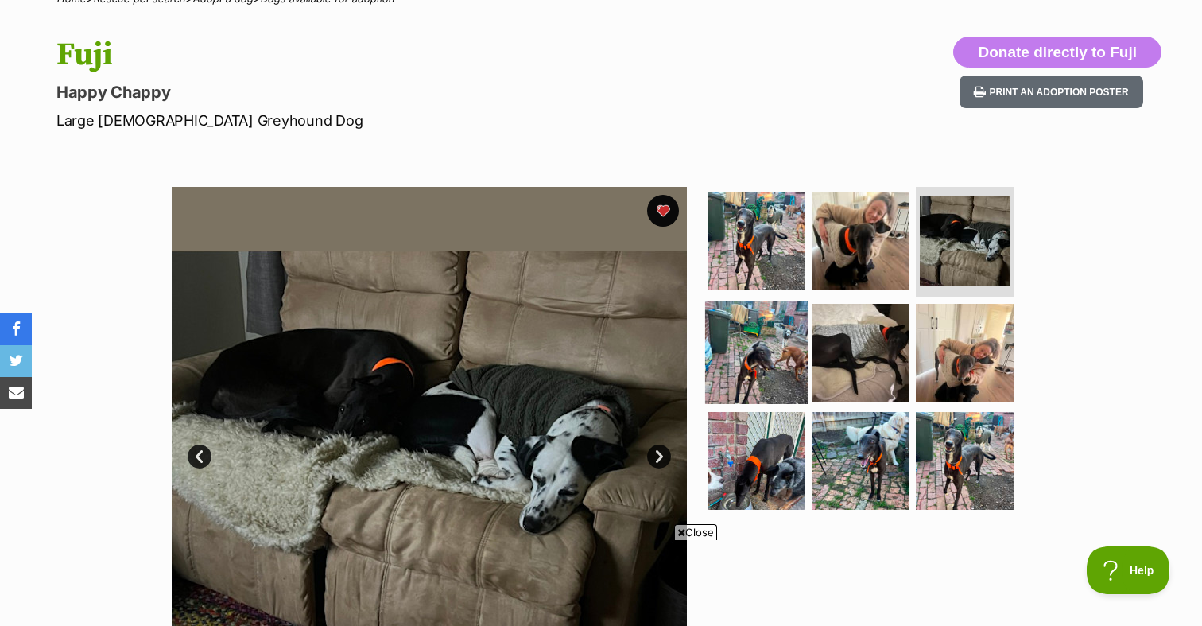
click at [758, 316] on img at bounding box center [756, 352] width 103 height 103
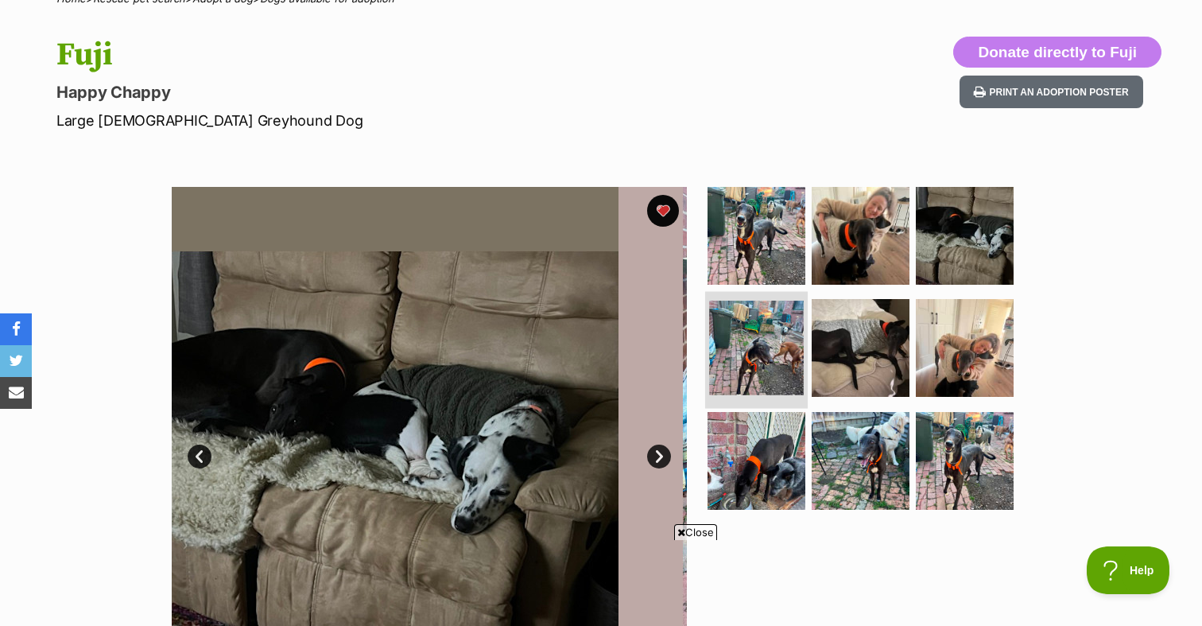
scroll to position [0, 0]
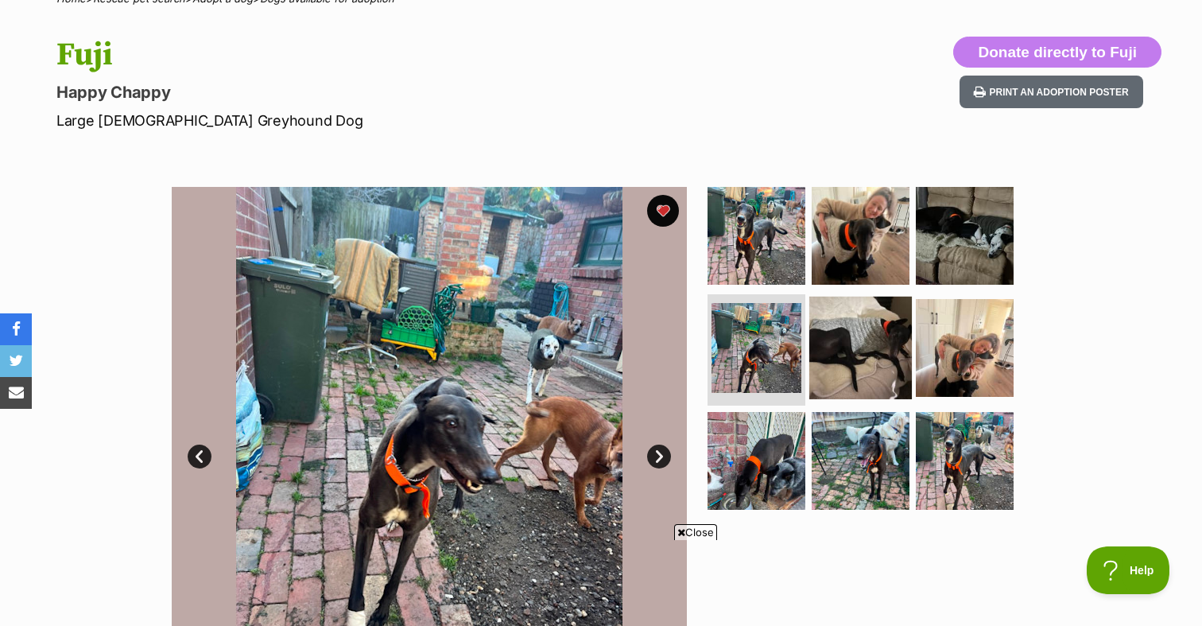
click at [854, 330] on img at bounding box center [861, 348] width 103 height 103
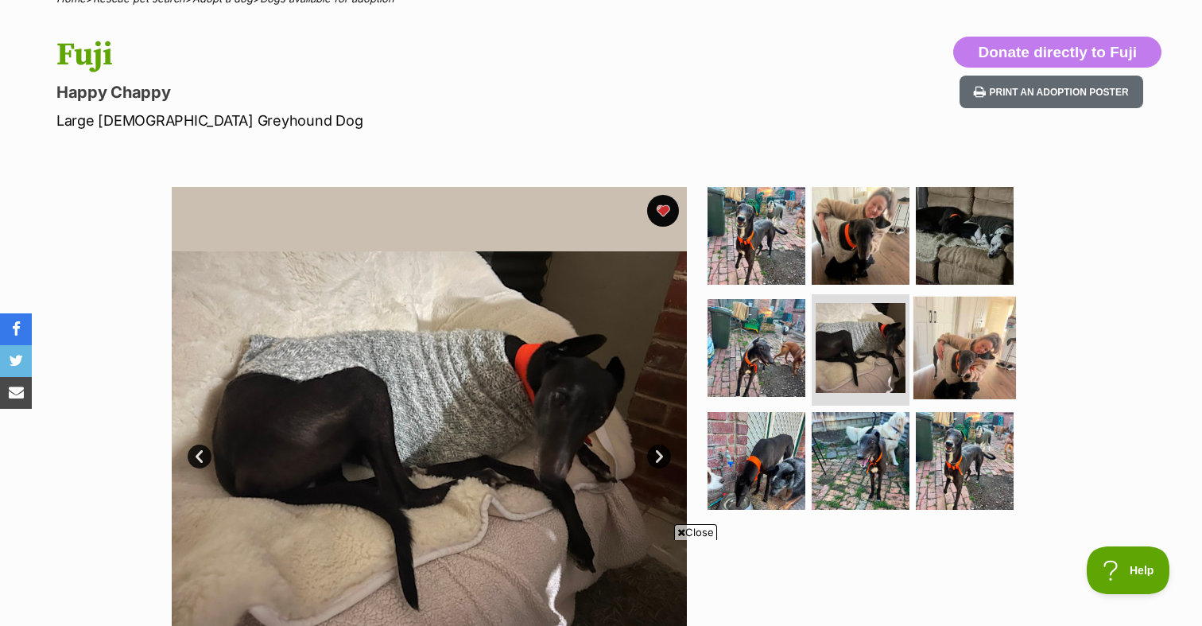
click at [965, 334] on img at bounding box center [965, 348] width 103 height 103
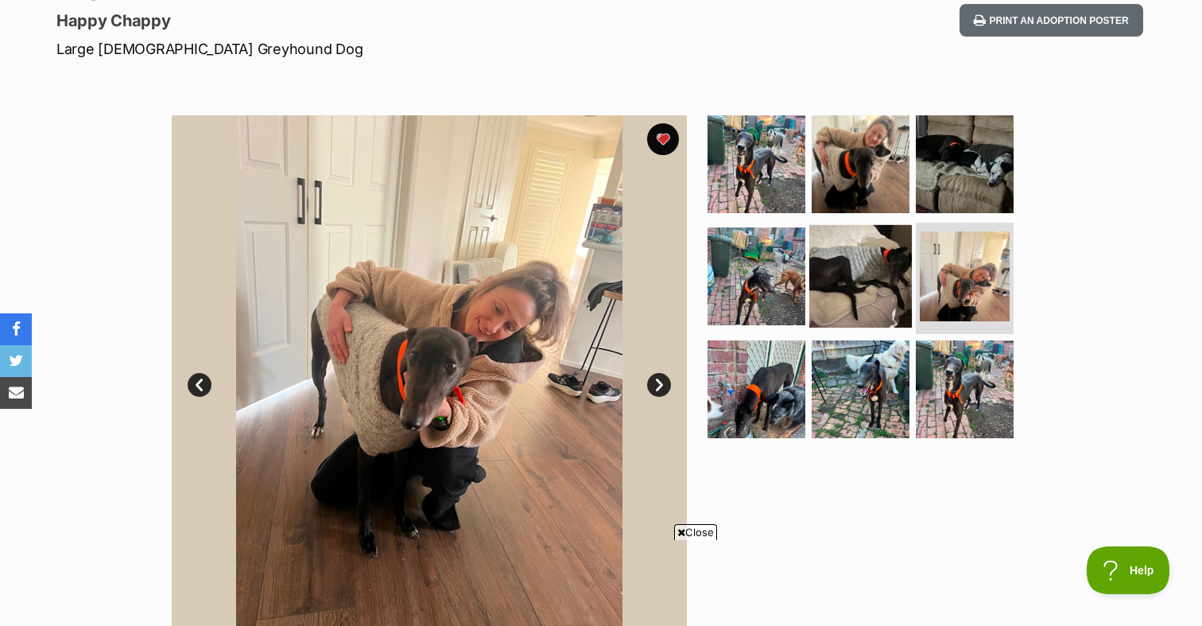
scroll to position [219, 0]
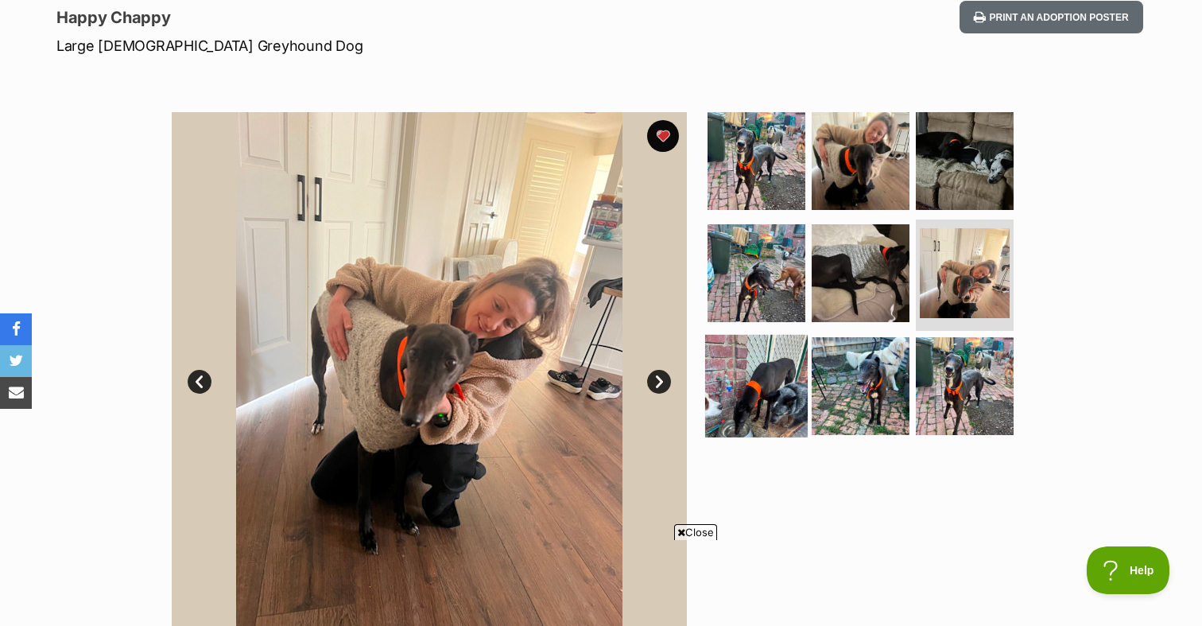
click at [775, 360] on img at bounding box center [756, 386] width 103 height 103
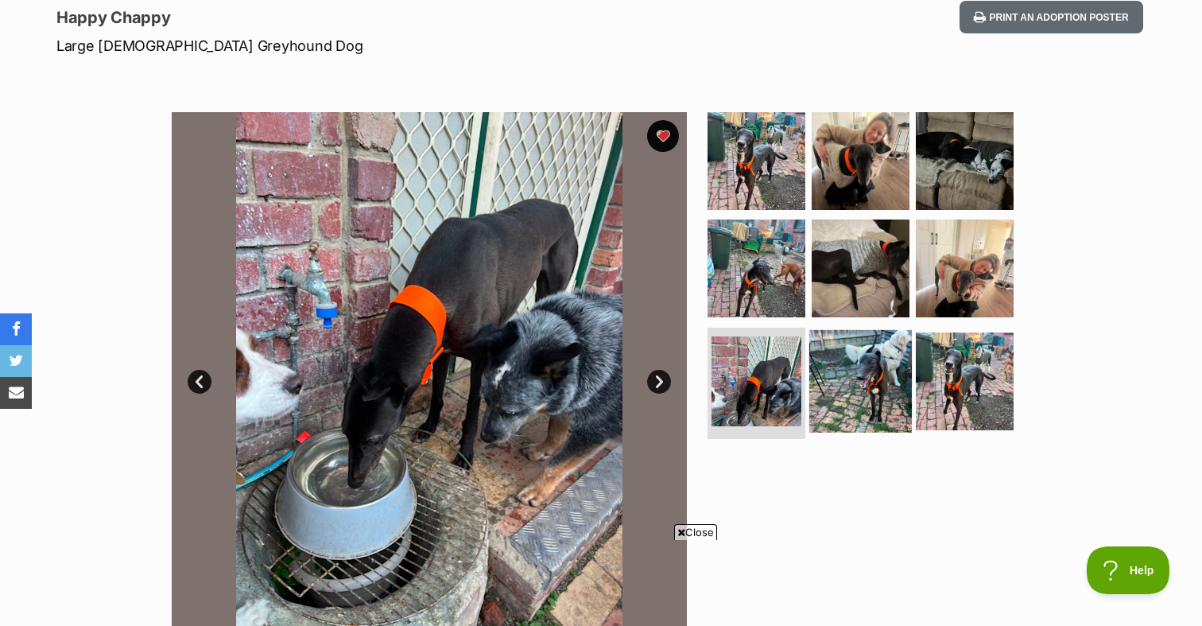
click at [856, 364] on img at bounding box center [861, 381] width 103 height 103
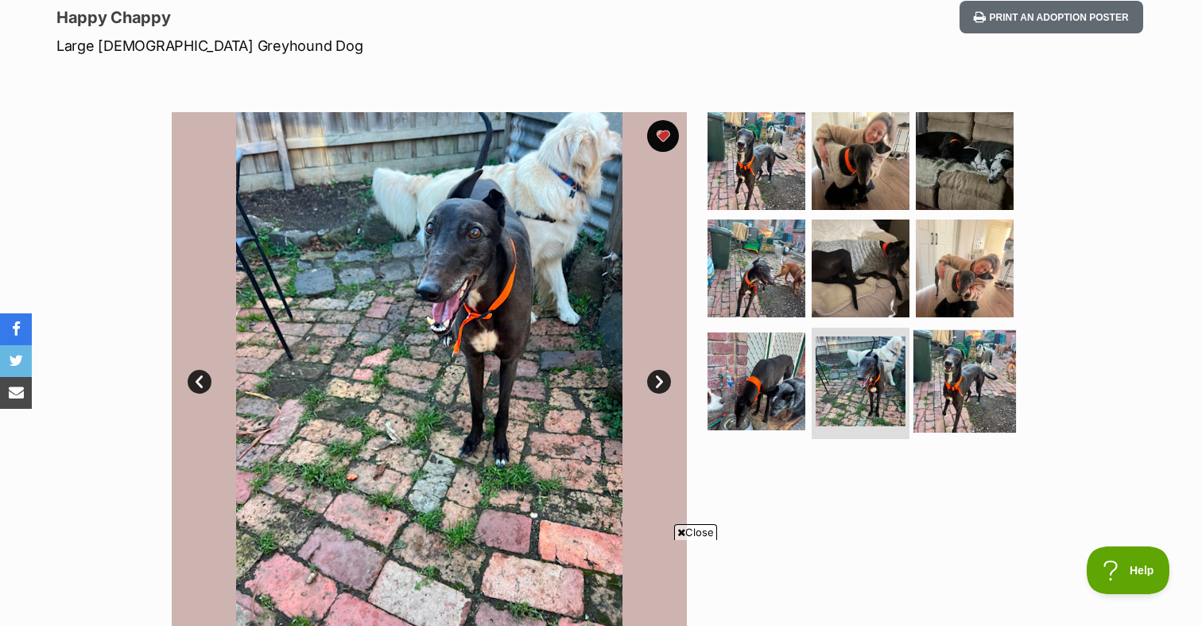
click at [945, 373] on img at bounding box center [965, 381] width 103 height 103
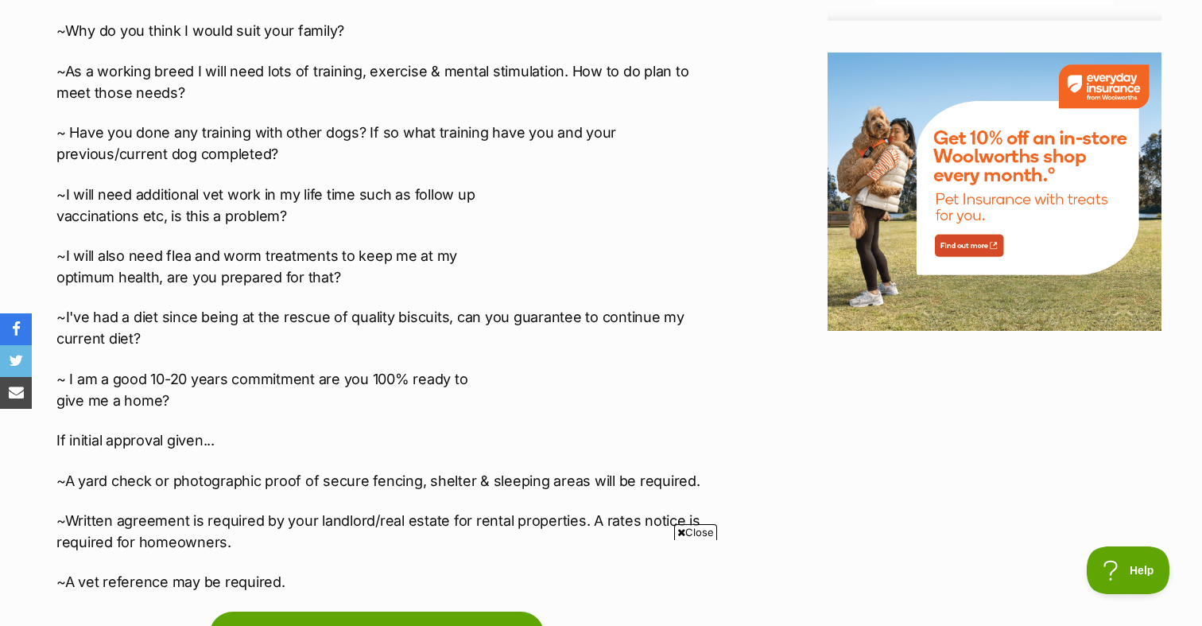
scroll to position [0, 0]
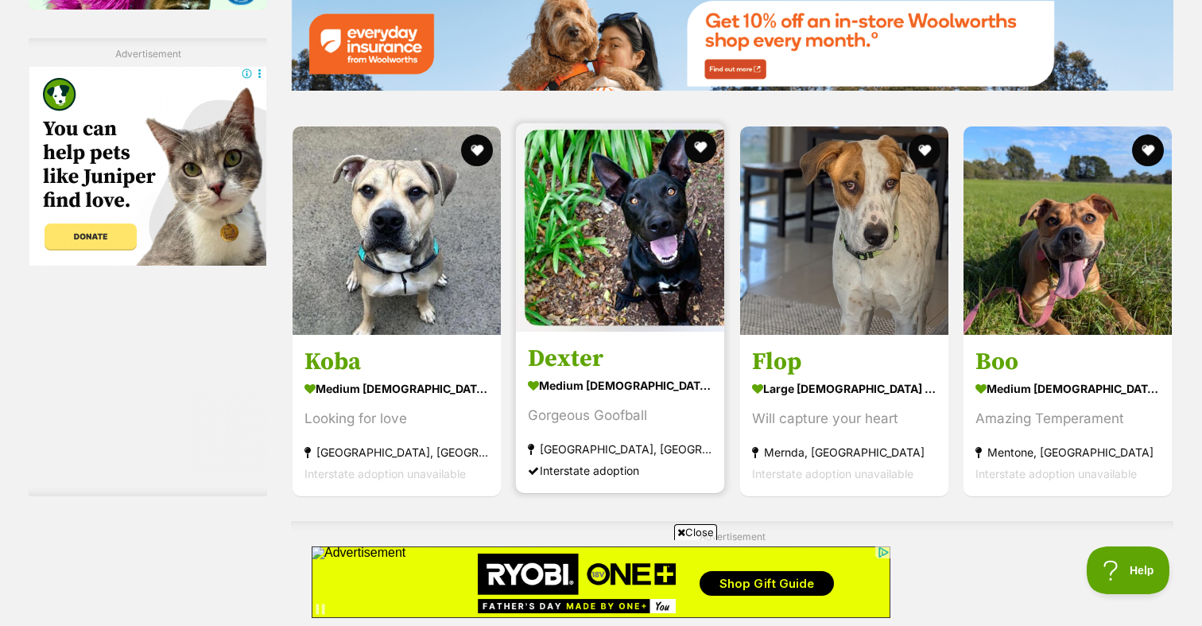
click at [650, 258] on img at bounding box center [620, 227] width 208 height 208
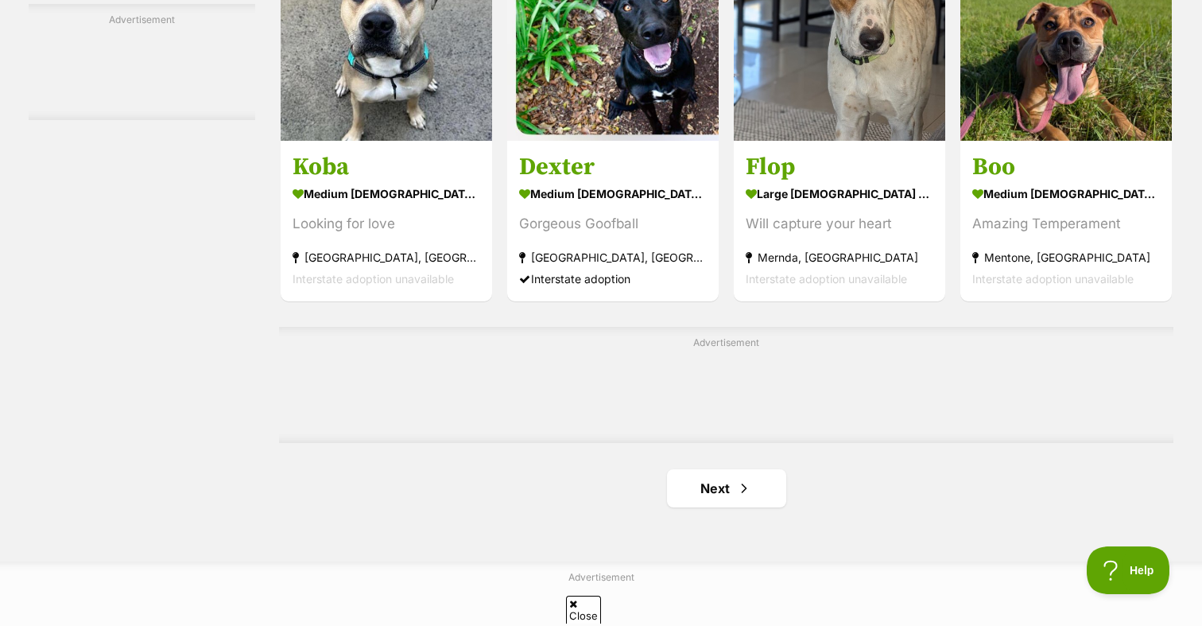
scroll to position [2456, 0]
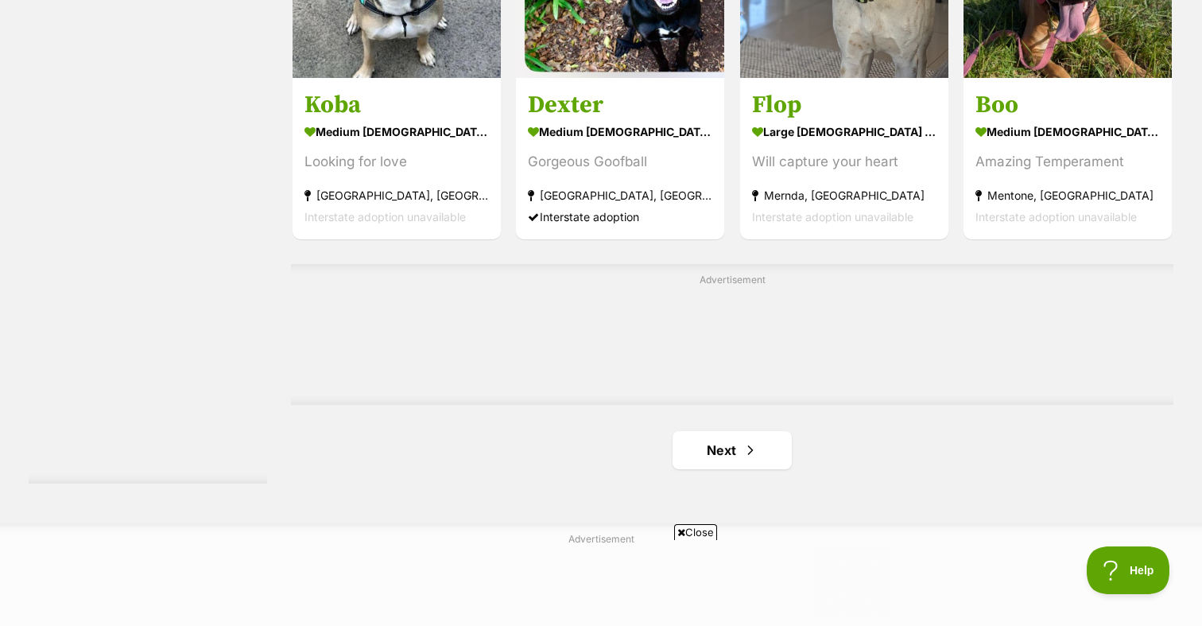
scroll to position [2636, 0]
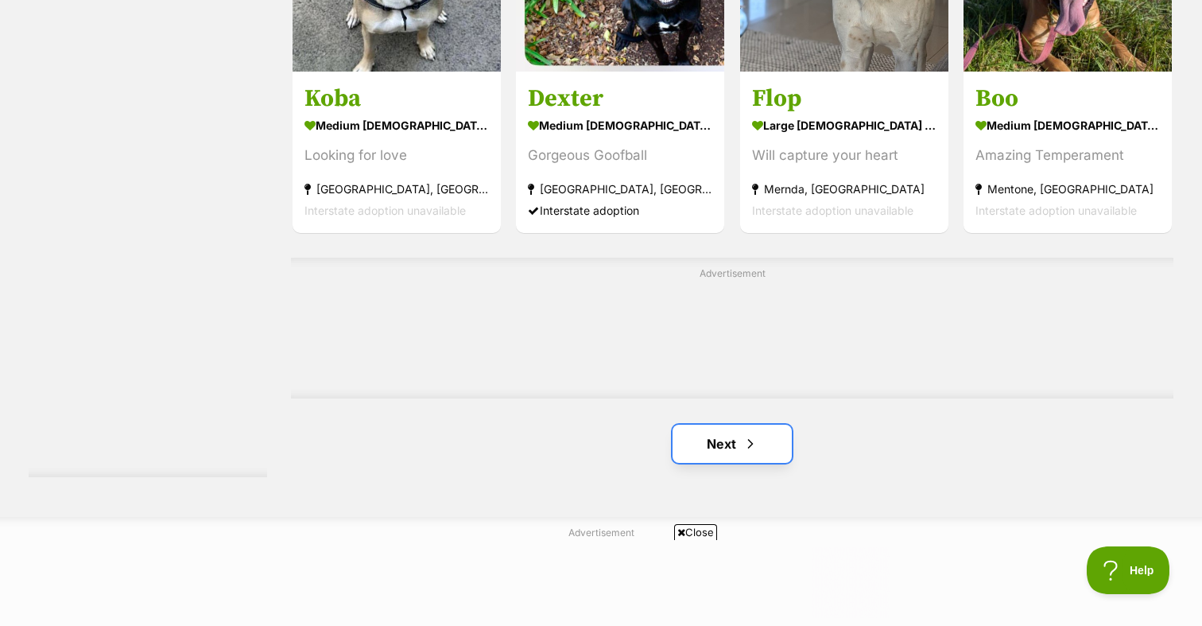
click at [723, 437] on link "Next" at bounding box center [732, 444] width 119 height 38
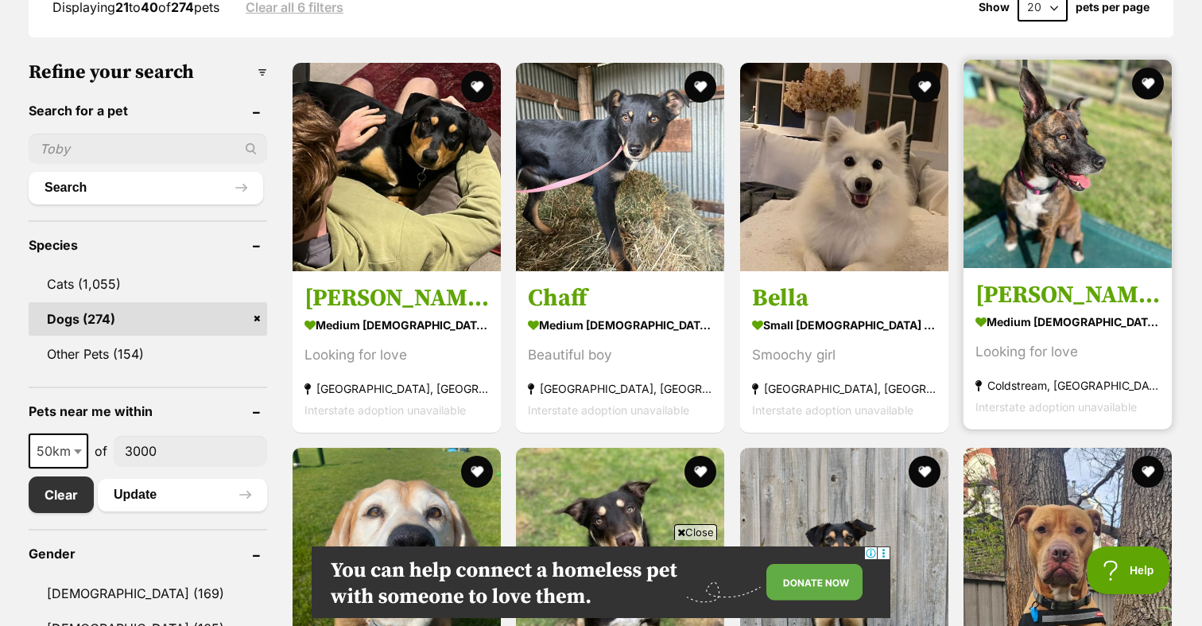
click at [1073, 219] on img at bounding box center [1068, 164] width 208 height 208
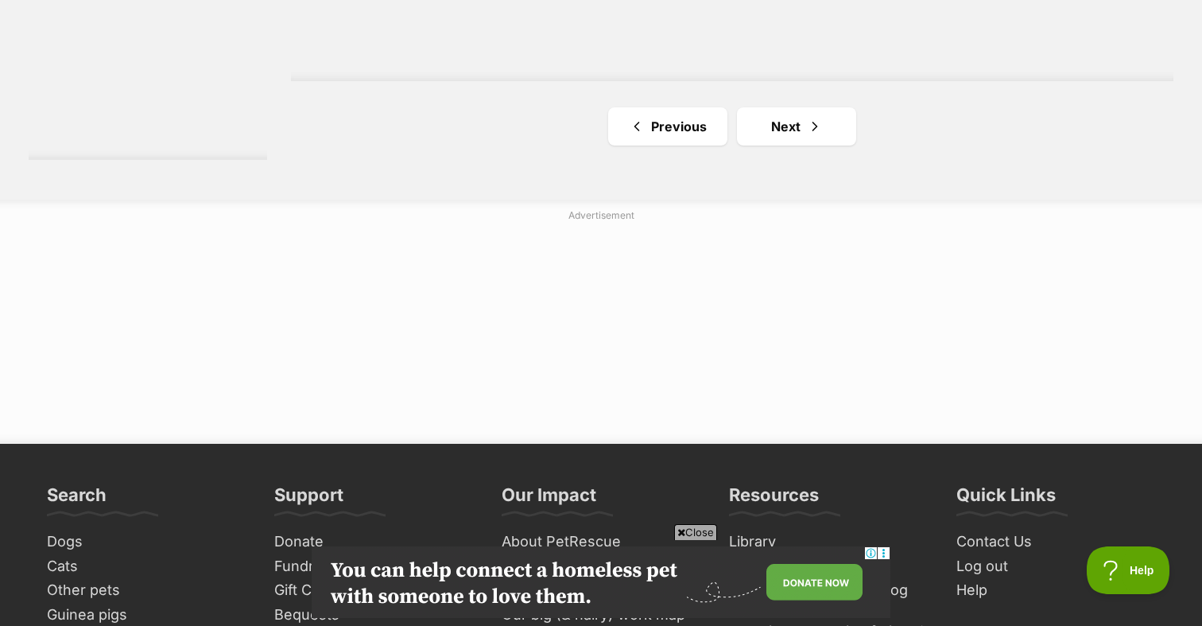
scroll to position [3043, 0]
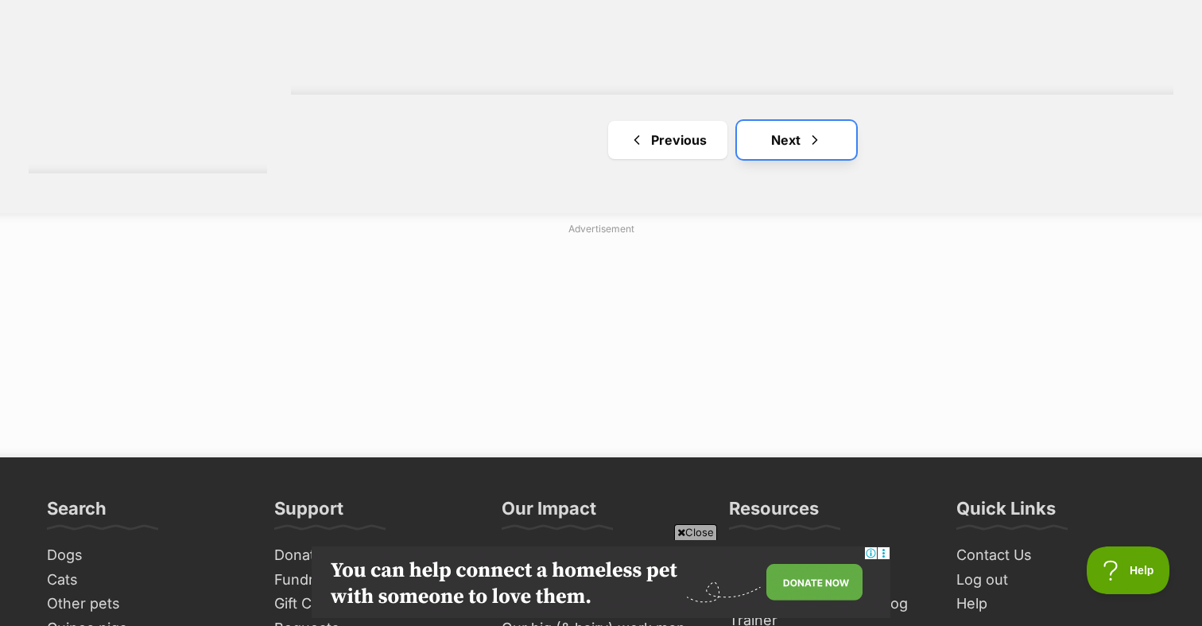
click at [767, 156] on link "Next" at bounding box center [796, 140] width 119 height 38
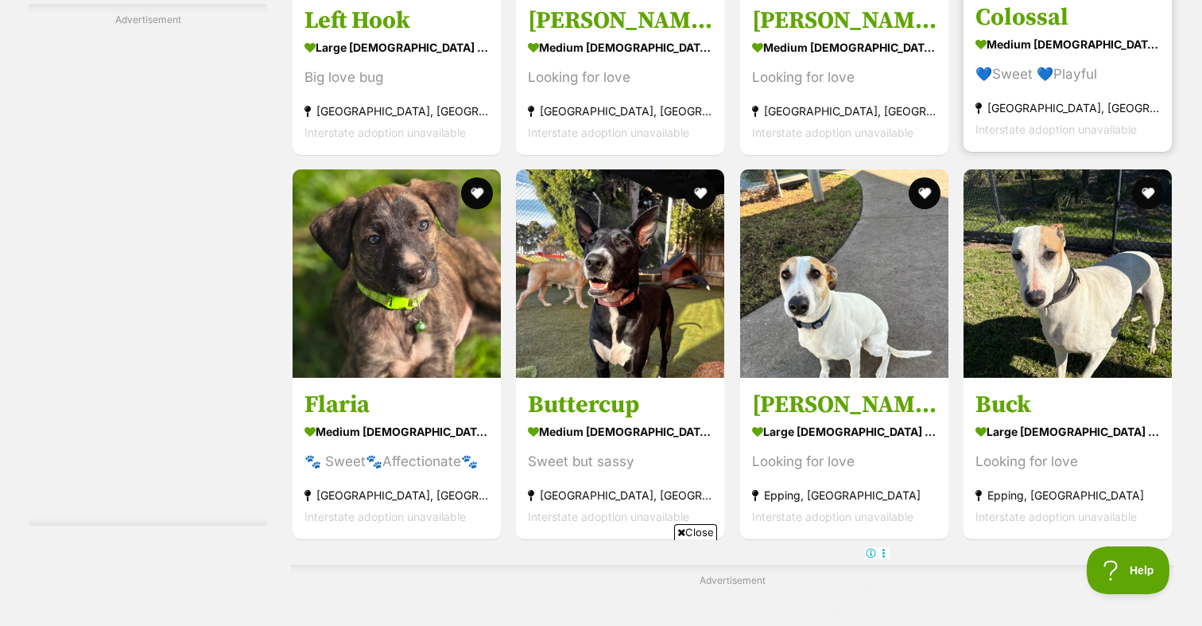
scroll to position [2438, 0]
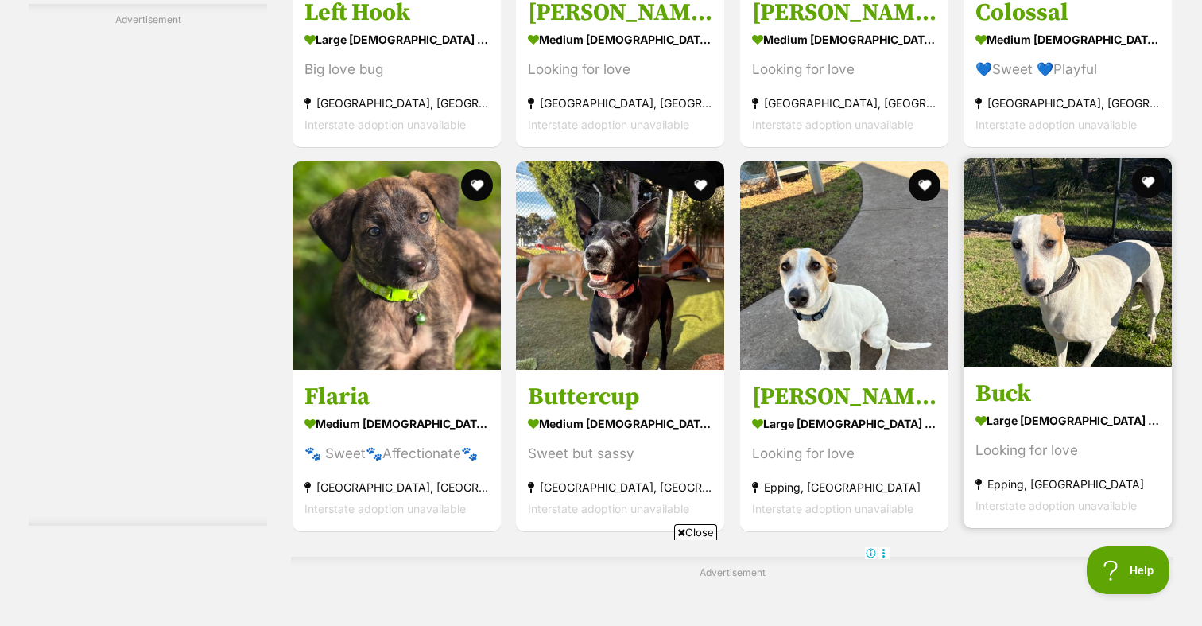
click at [1019, 282] on img at bounding box center [1068, 262] width 208 height 208
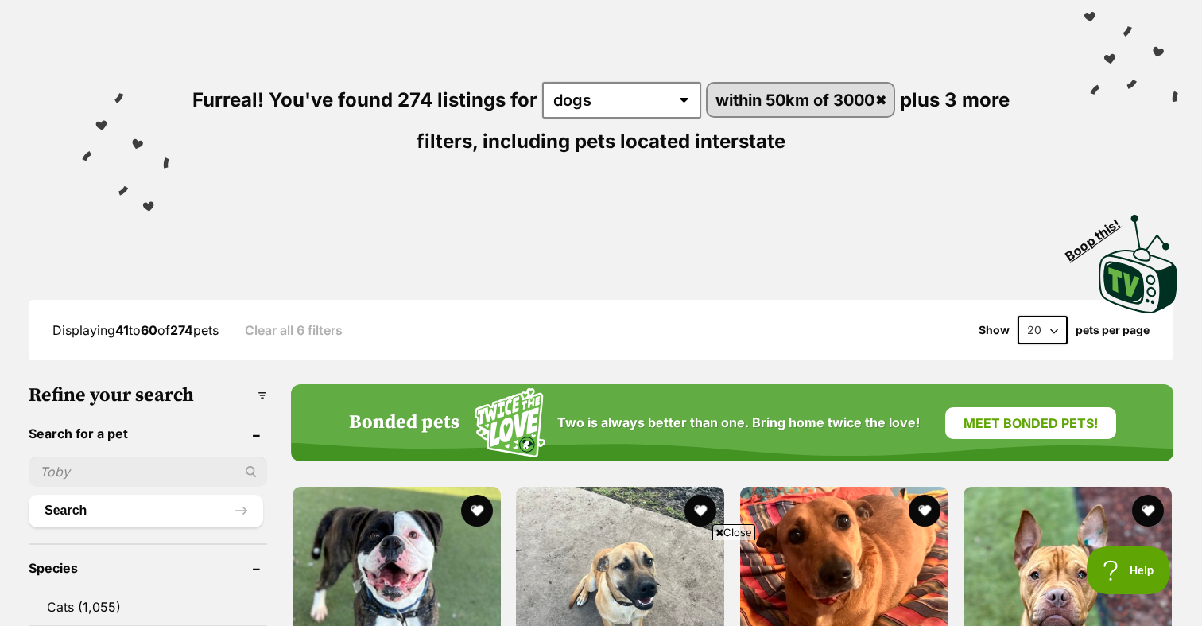
scroll to position [107, 0]
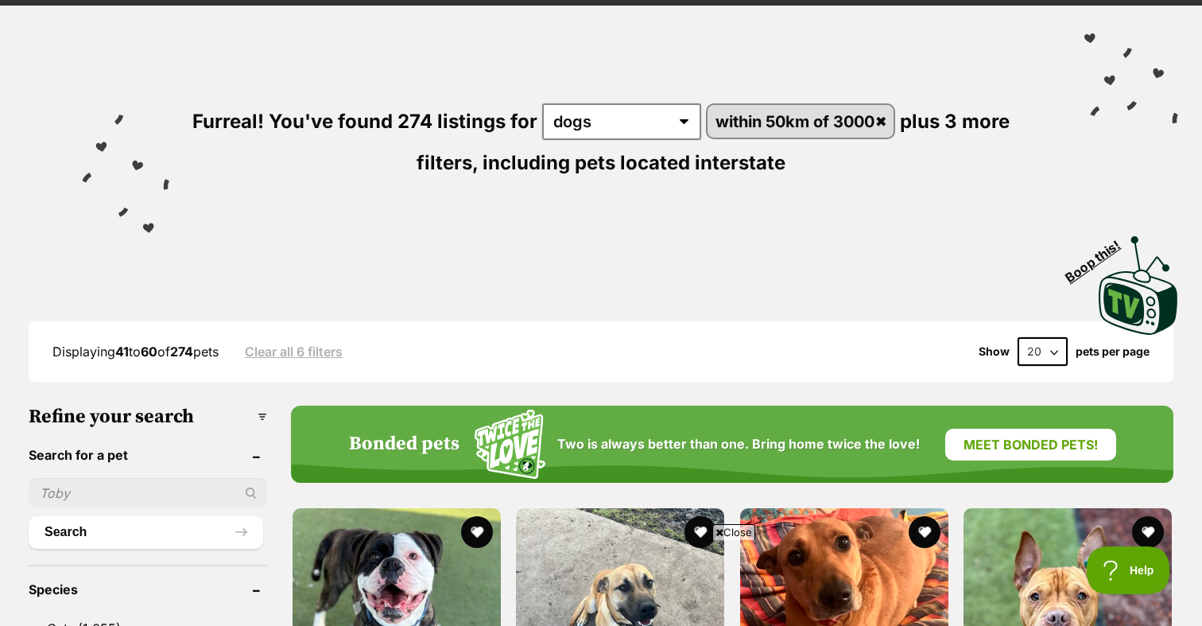
click at [1038, 358] on select "20 40 60" at bounding box center [1043, 351] width 50 height 29
select select "60"
click at [1018, 338] on select "20 40 60" at bounding box center [1043, 351] width 50 height 29
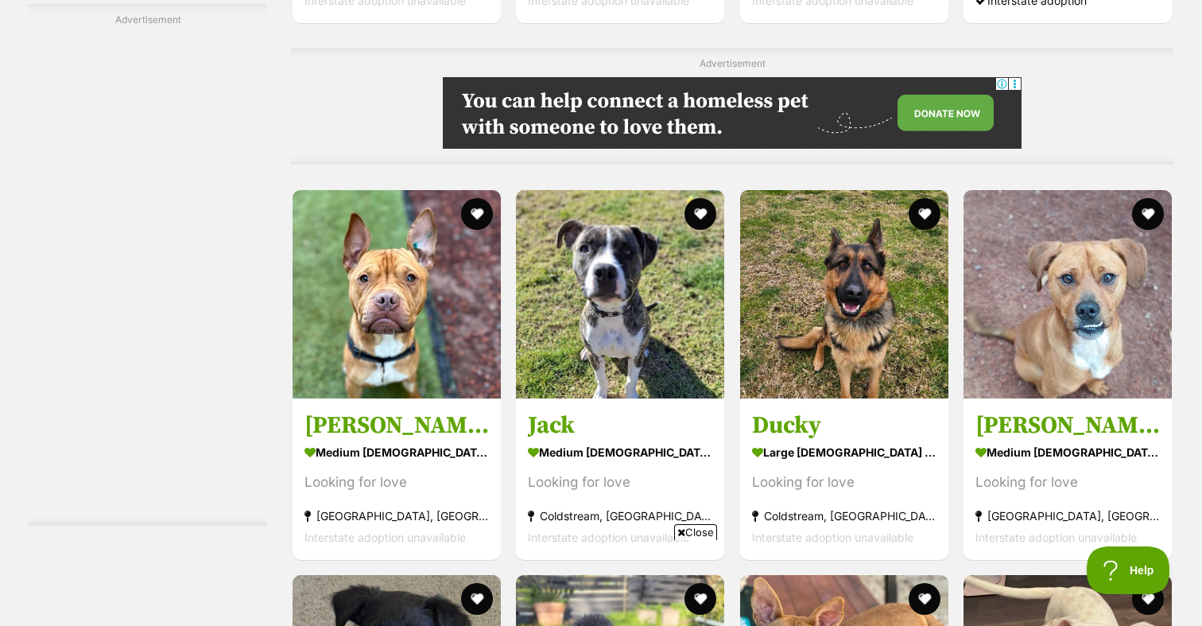
scroll to position [6098, 0]
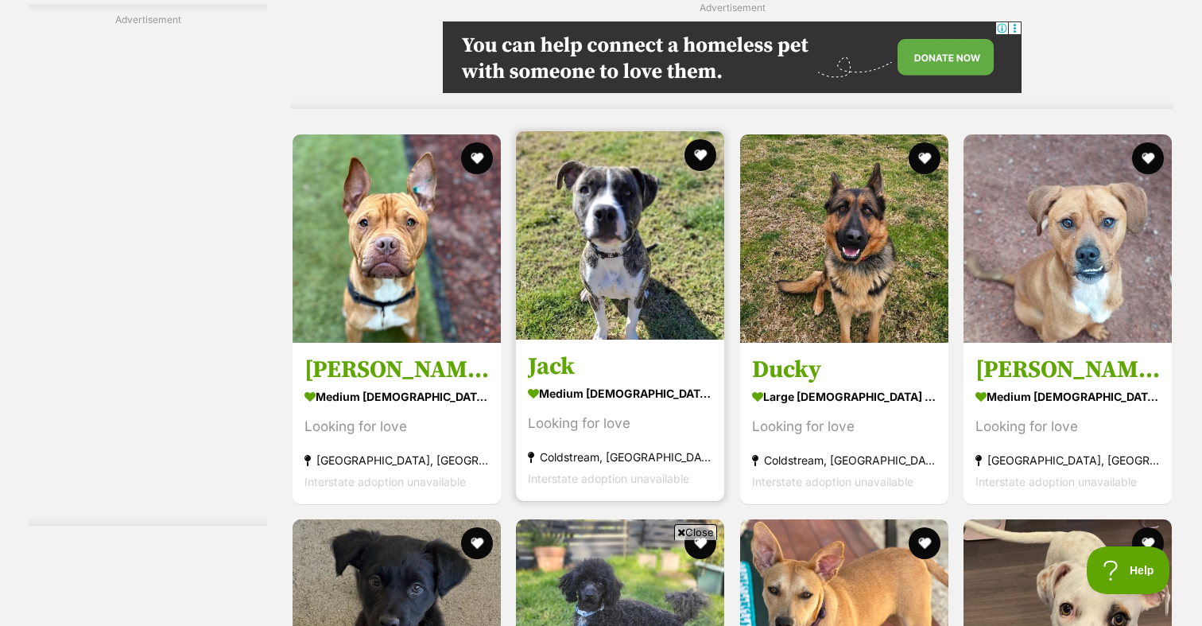
click at [634, 285] on img at bounding box center [620, 235] width 208 height 208
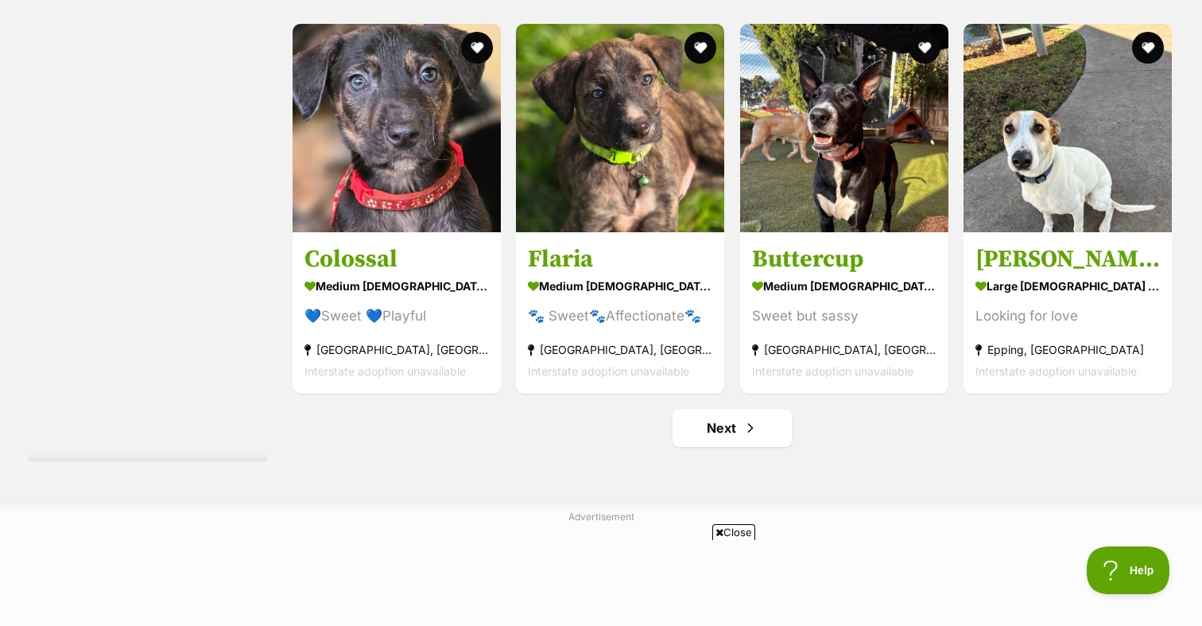
scroll to position [7954, 0]
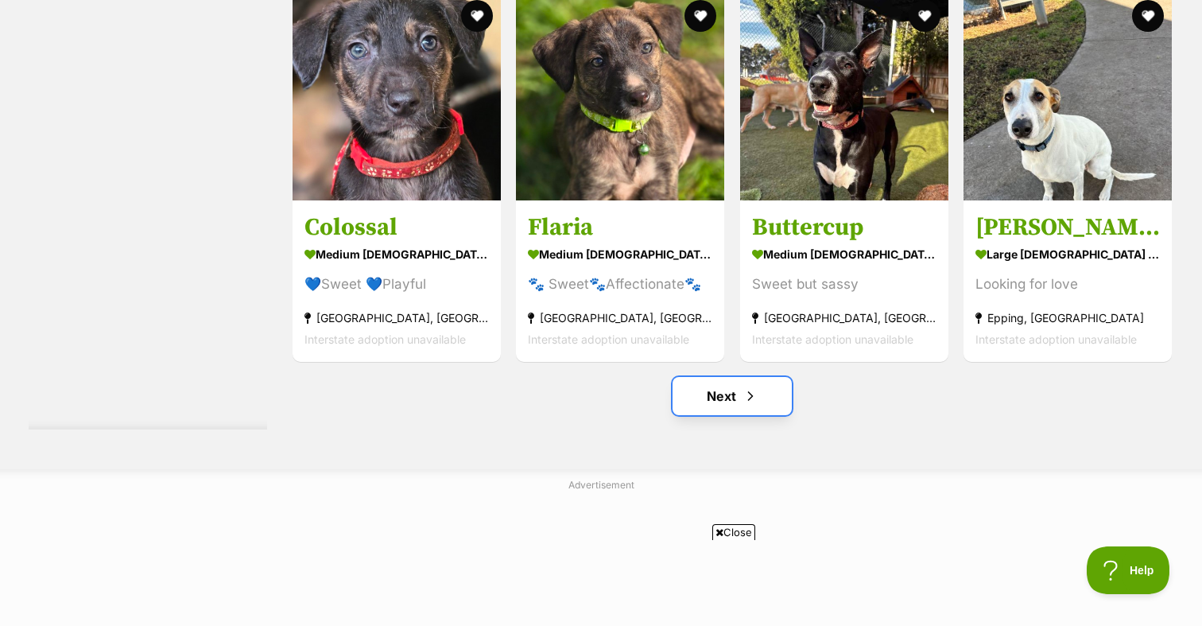
click at [761, 388] on link "Next" at bounding box center [732, 396] width 119 height 38
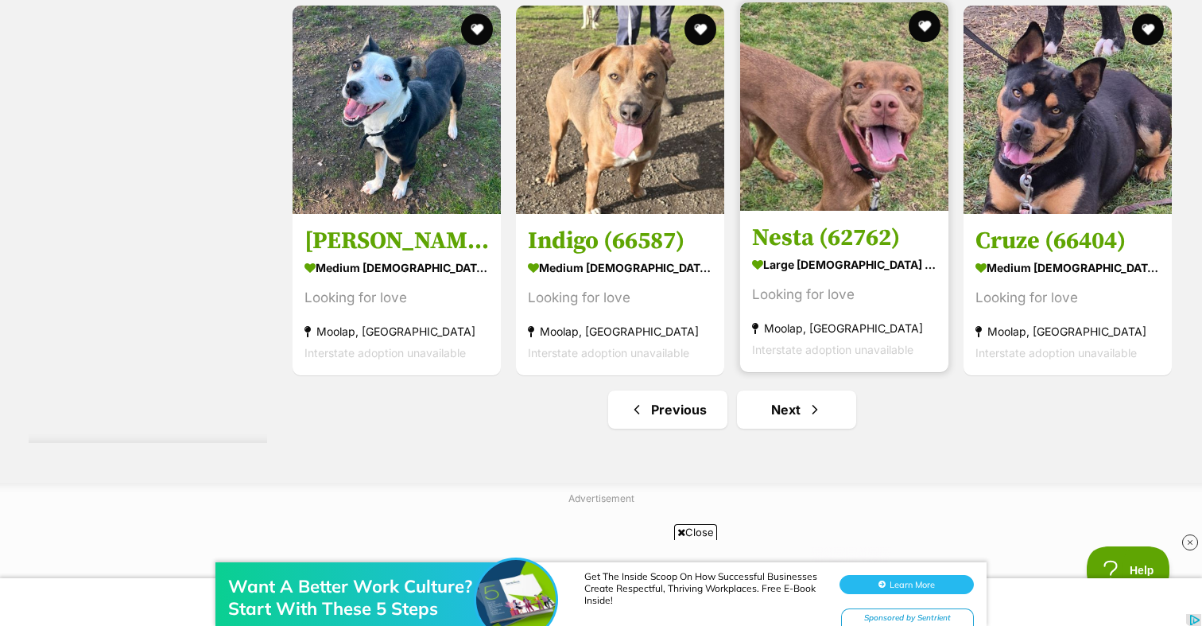
scroll to position [7800, 0]
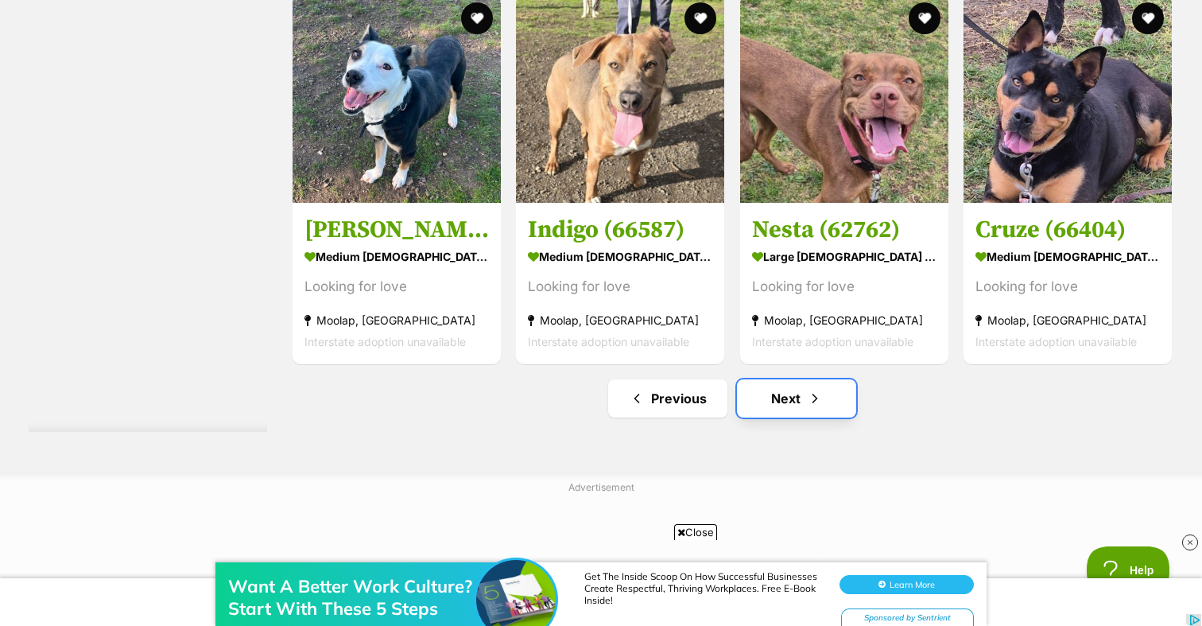
click at [784, 404] on link "Next" at bounding box center [796, 398] width 119 height 38
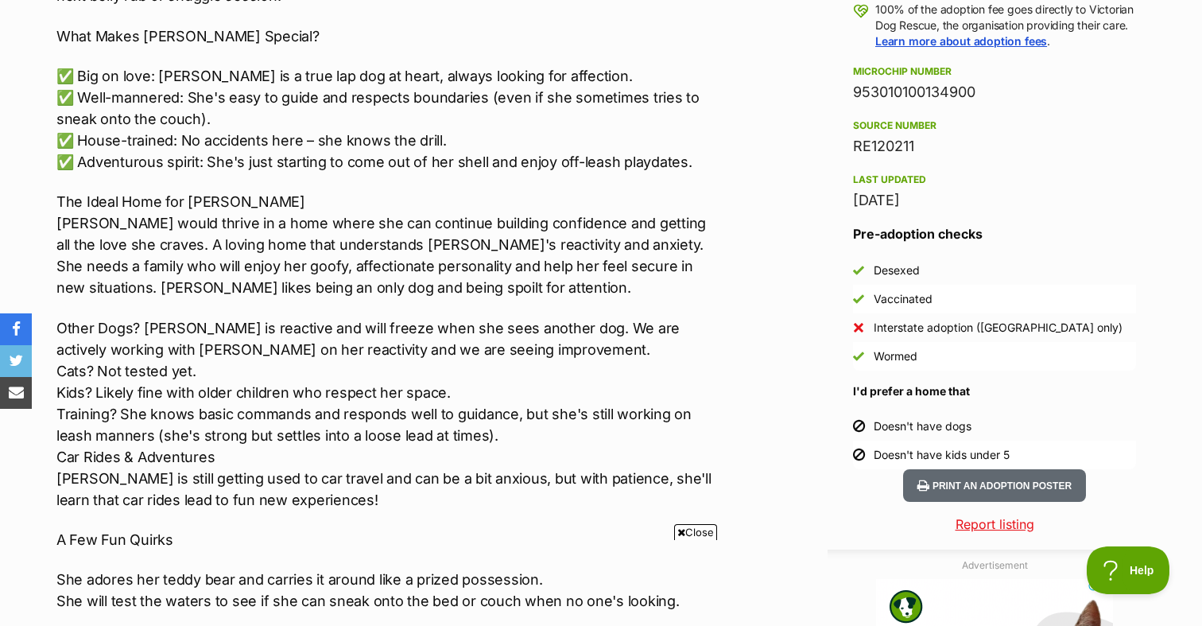
scroll to position [1234, 0]
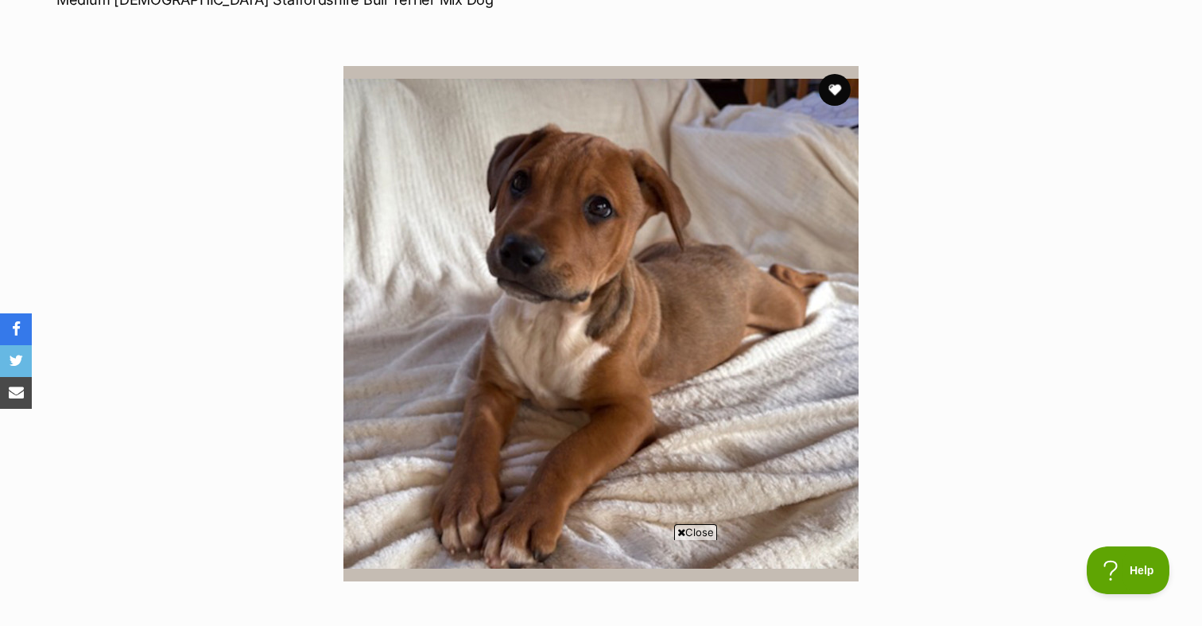
scroll to position [256, 0]
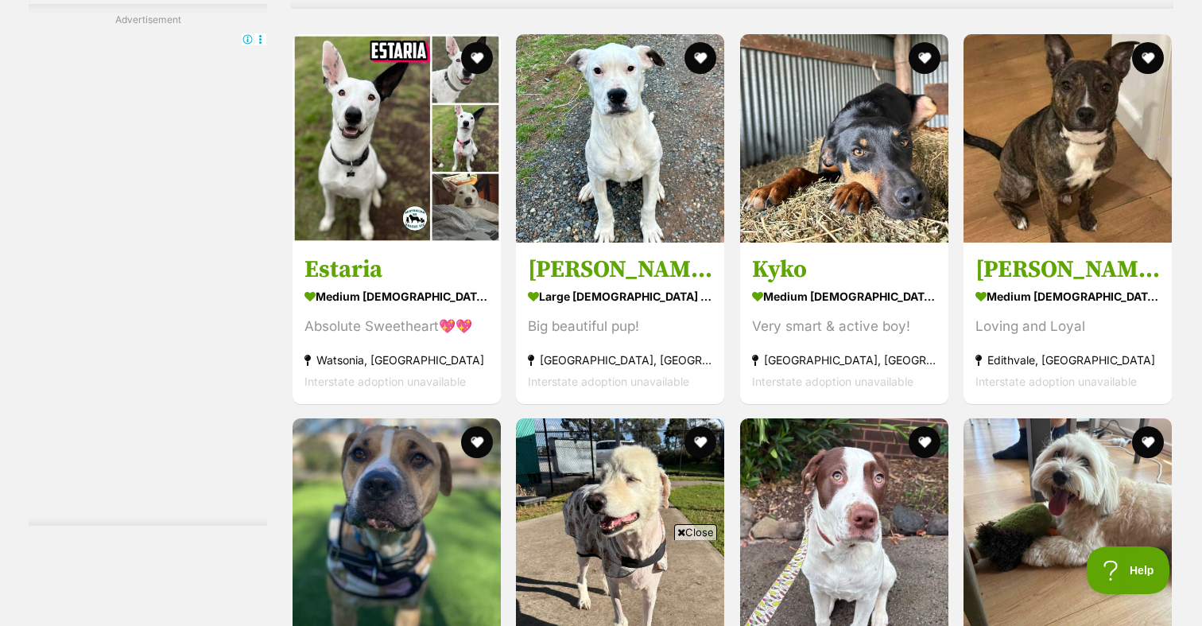
scroll to position [5355, 0]
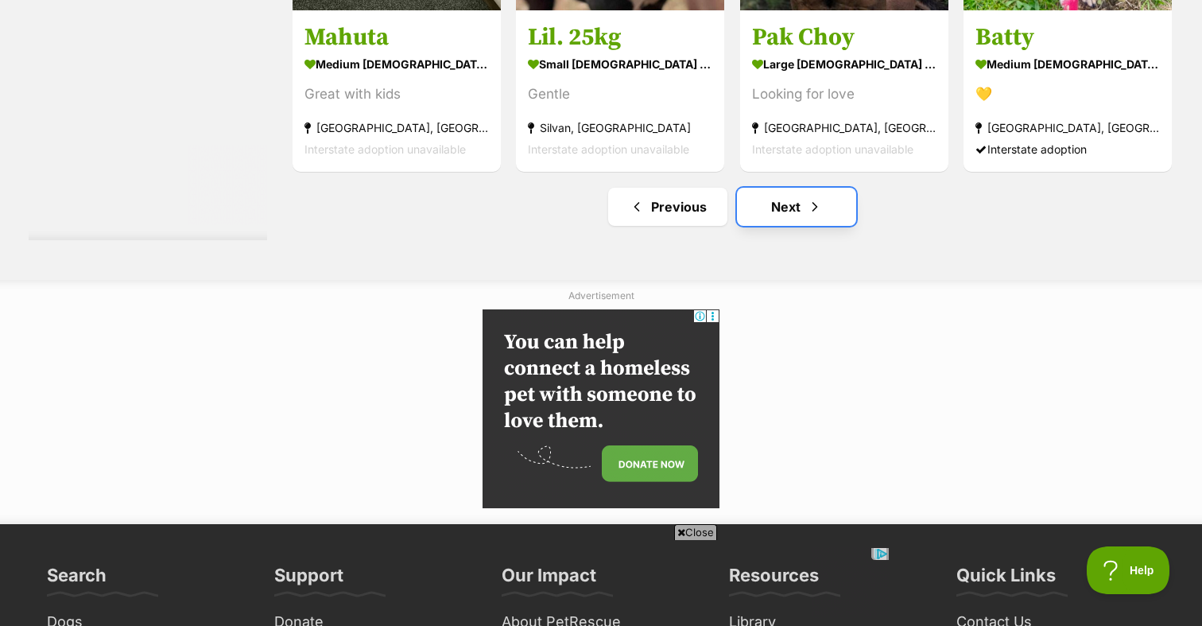
click at [791, 223] on link "Next" at bounding box center [796, 207] width 119 height 38
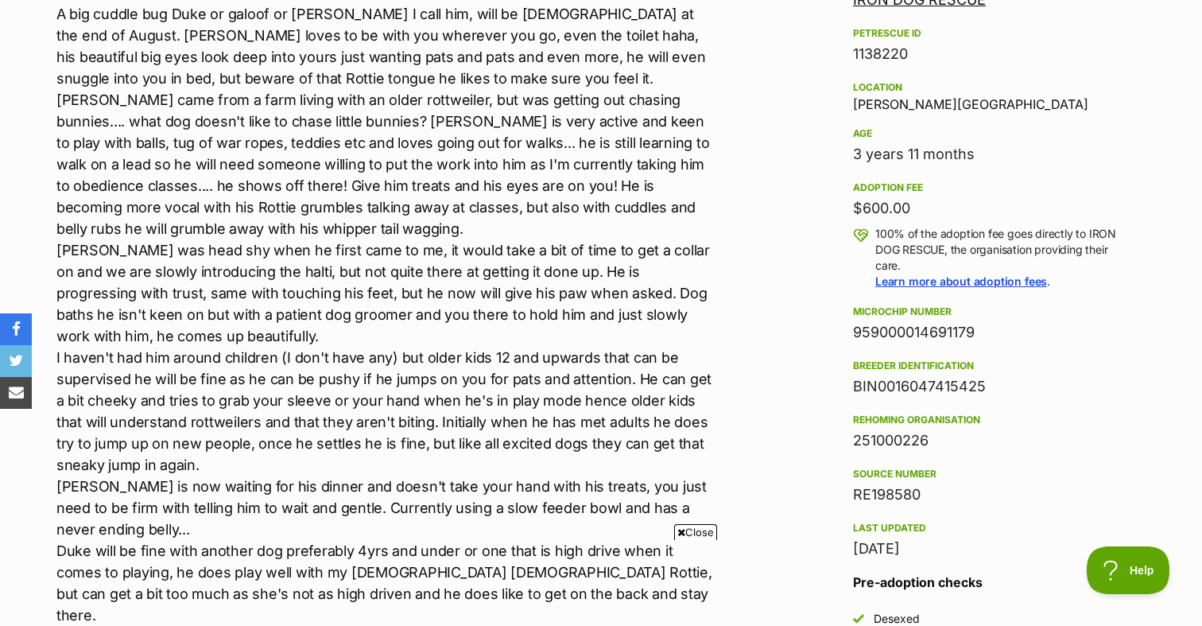
scroll to position [994, 0]
